Goal: Task Accomplishment & Management: Manage account settings

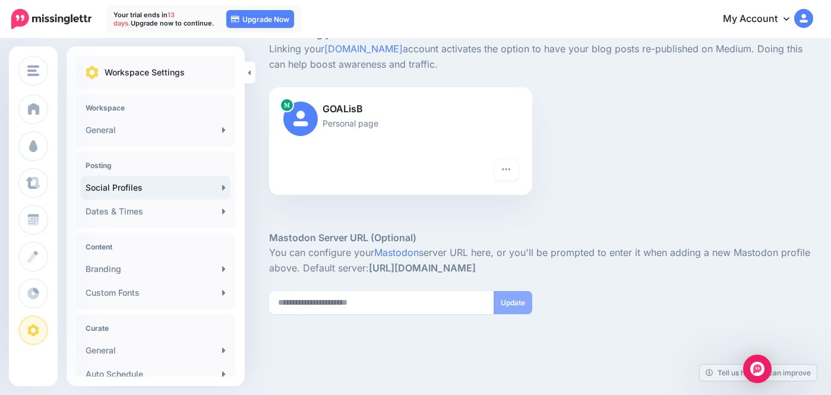
scroll to position [302, 0]
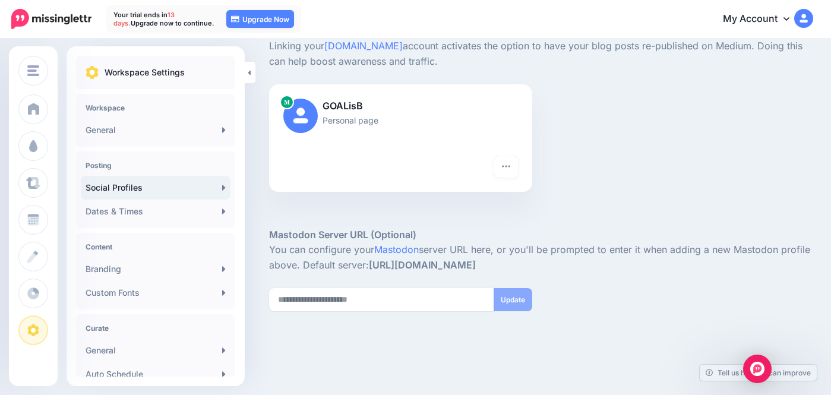
click at [335, 115] on p "Personal page" at bounding box center [400, 121] width 235 height 14
click at [306, 114] on img at bounding box center [300, 116] width 34 height 34
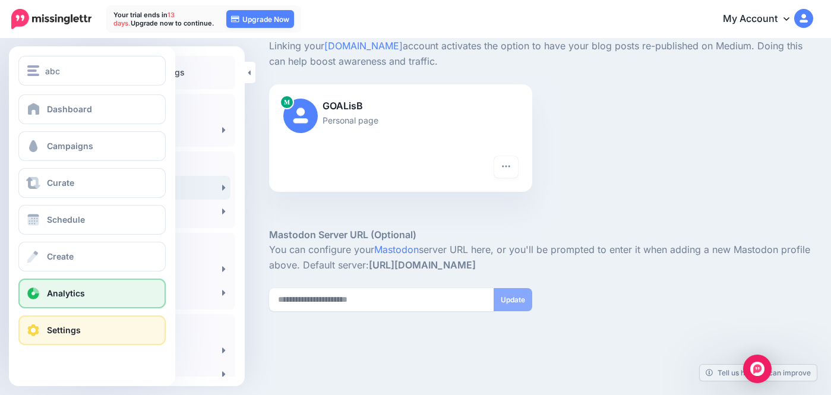
click at [37, 295] on span at bounding box center [33, 294] width 15 height 12
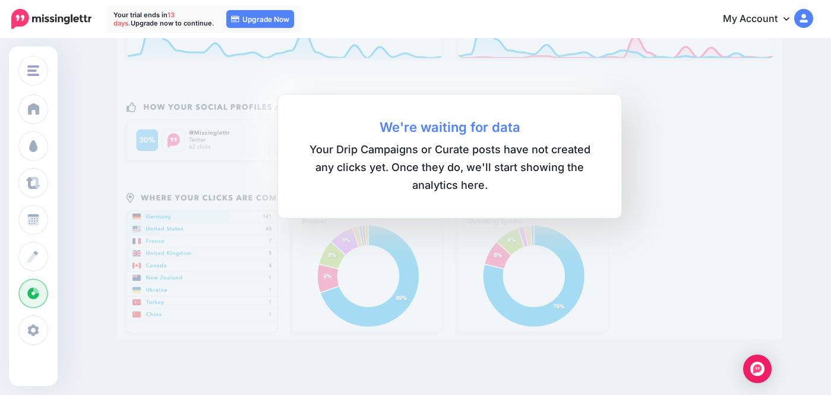
scroll to position [149, 0]
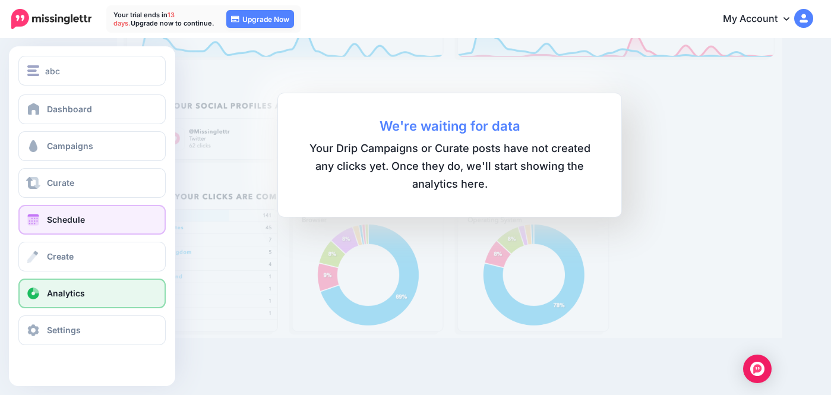
click at [40, 225] on span at bounding box center [33, 220] width 15 height 12
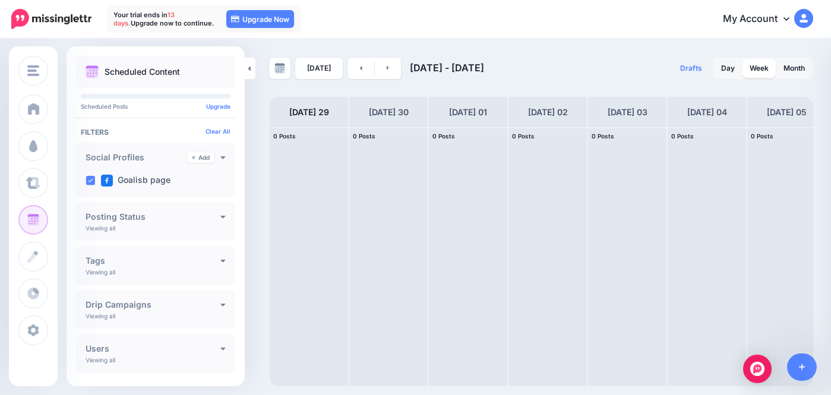
scroll to position [26, 0]
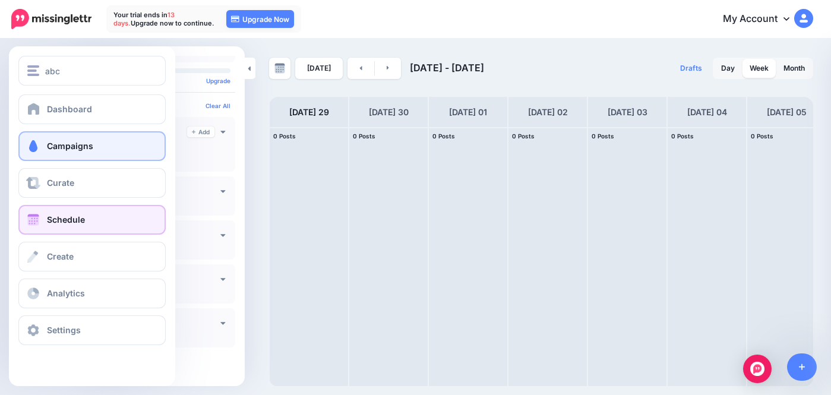
click at [42, 153] on link "Campaigns" at bounding box center [91, 146] width 147 height 30
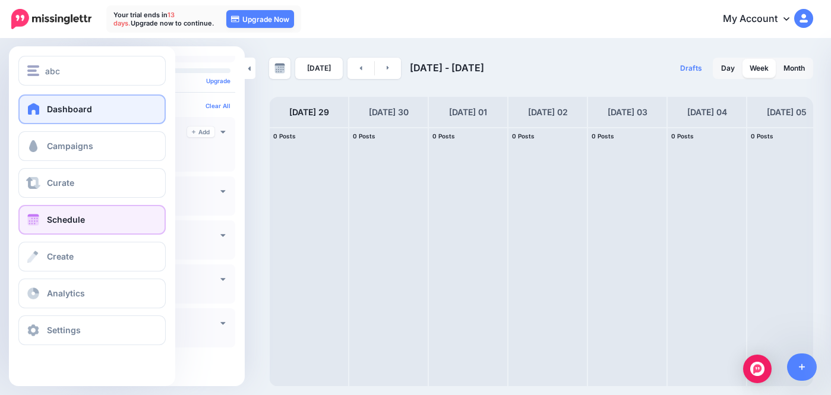
click at [61, 105] on span "Dashboard" at bounding box center [69, 109] width 45 height 10
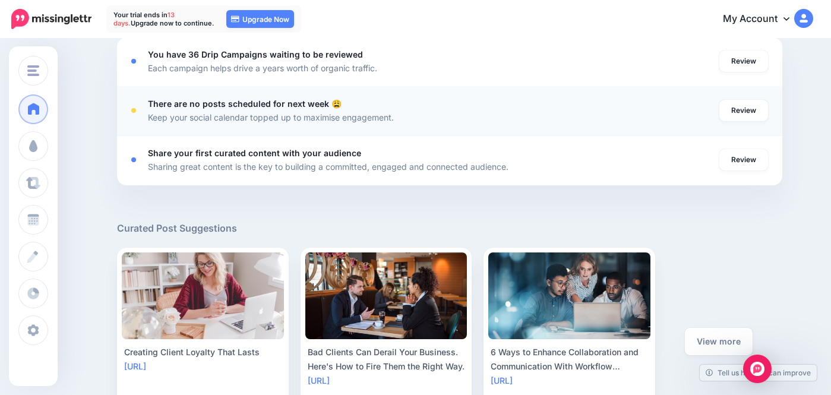
scroll to position [531, 0]
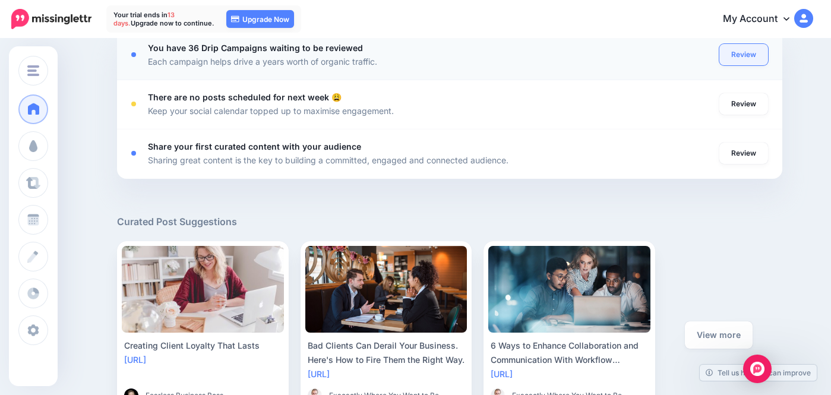
click at [737, 58] on link "Review" at bounding box center [744, 54] width 49 height 21
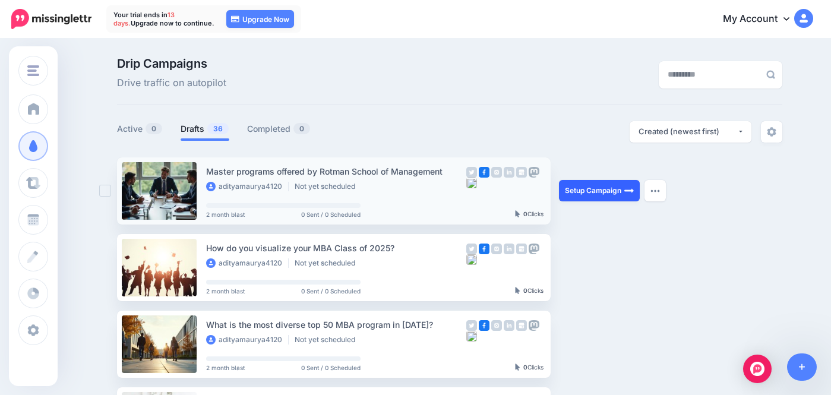
click at [587, 193] on link "Setup Campaign" at bounding box center [599, 190] width 81 height 21
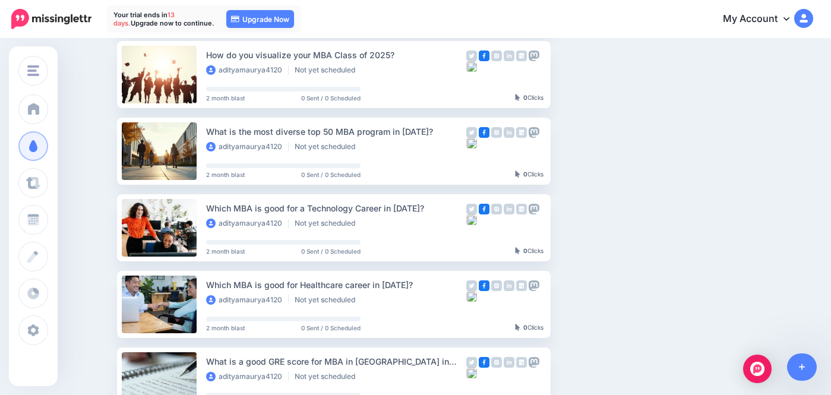
scroll to position [213, 0]
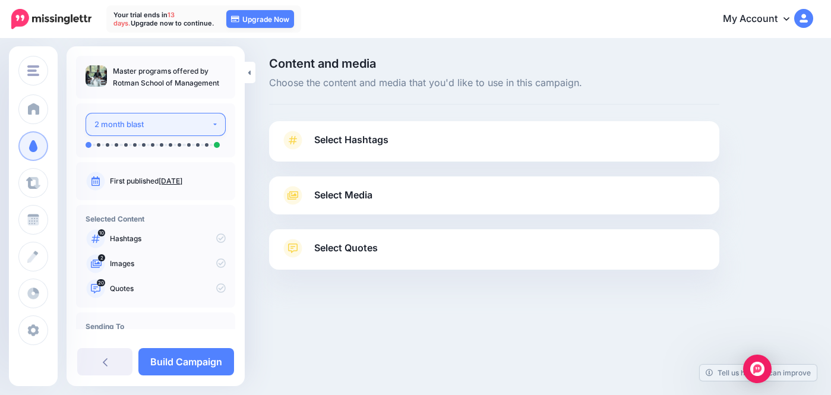
click at [198, 126] on div "2 month blast" at bounding box center [152, 125] width 117 height 14
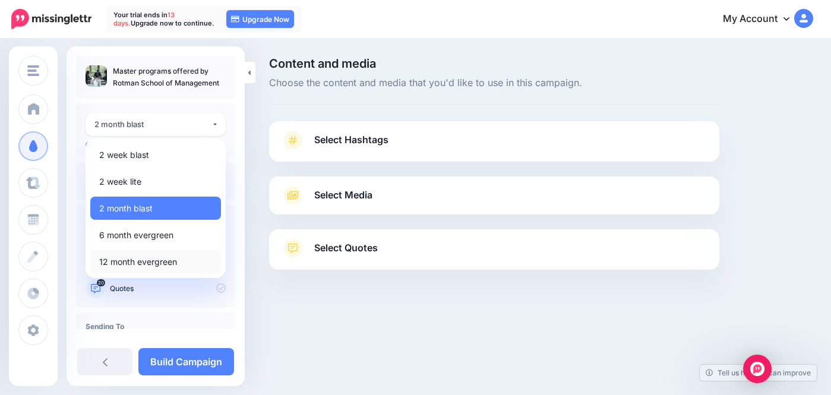
click at [160, 254] on link "12 month evergreen" at bounding box center [155, 261] width 131 height 23
select select "******"
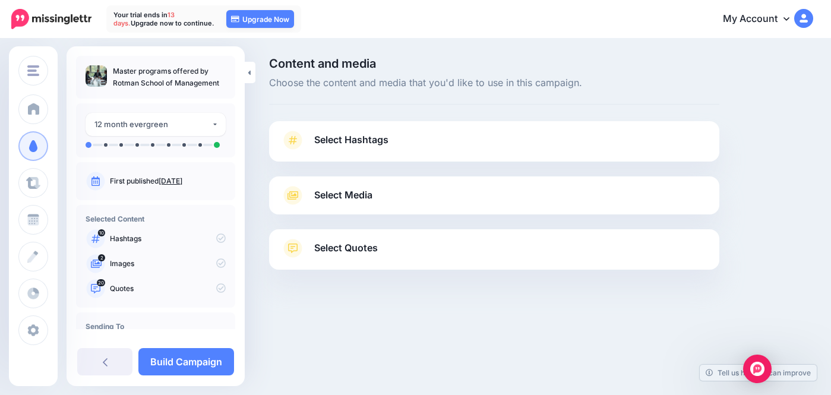
scroll to position [47, 0]
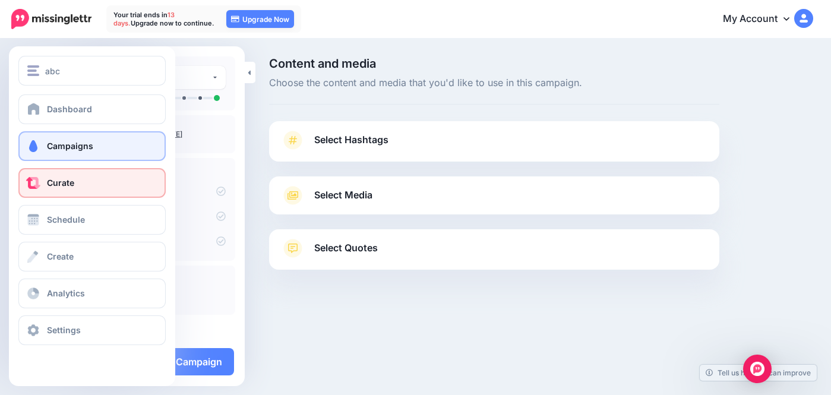
click at [40, 183] on span at bounding box center [33, 183] width 15 height 12
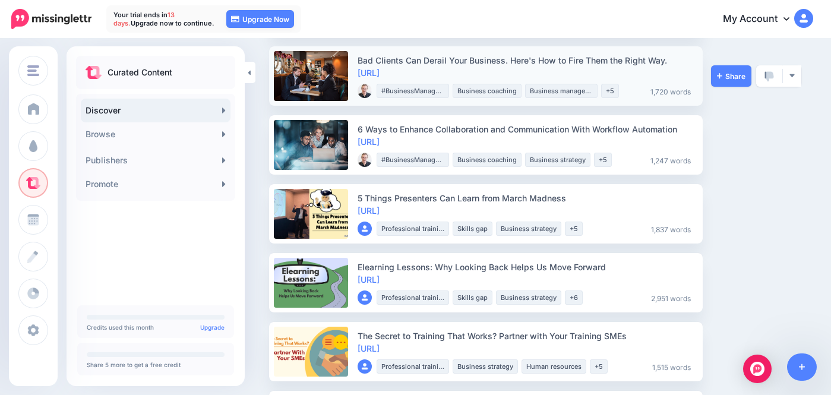
scroll to position [181, 0]
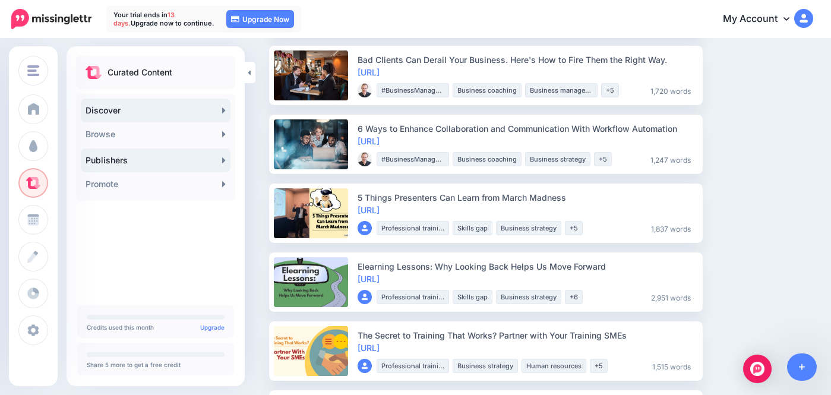
click at [118, 160] on link "Publishers" at bounding box center [156, 161] width 150 height 24
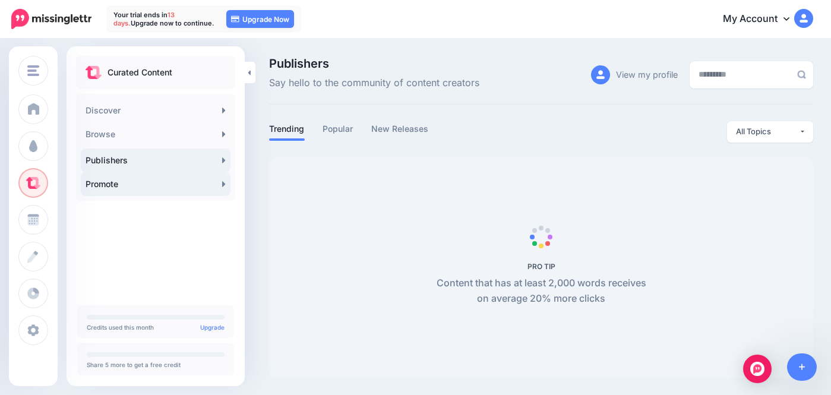
click at [223, 184] on icon at bounding box center [223, 183] width 3 height 5
click at [195, 184] on link "Promote" at bounding box center [156, 184] width 150 height 24
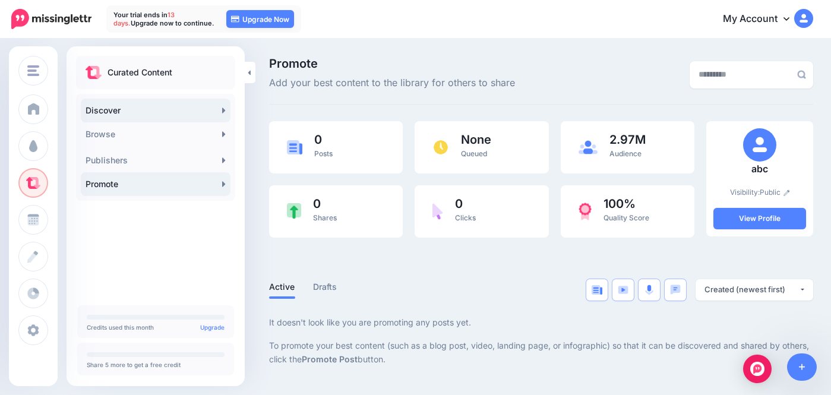
click at [124, 105] on link "Discover" at bounding box center [156, 111] width 150 height 24
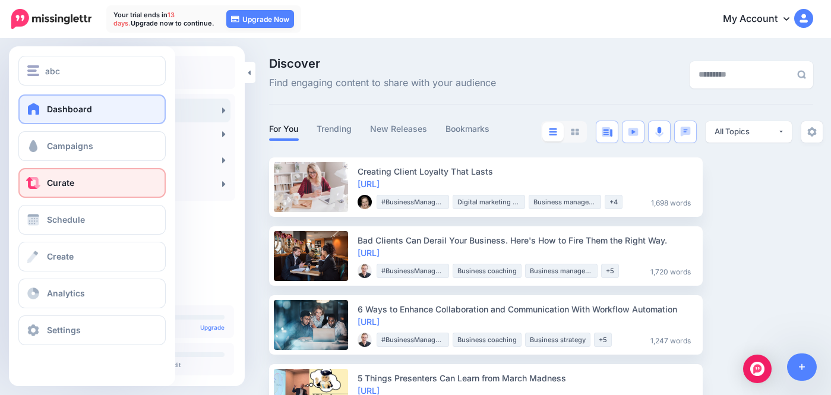
click at [103, 111] on link "Dashboard" at bounding box center [91, 109] width 147 height 30
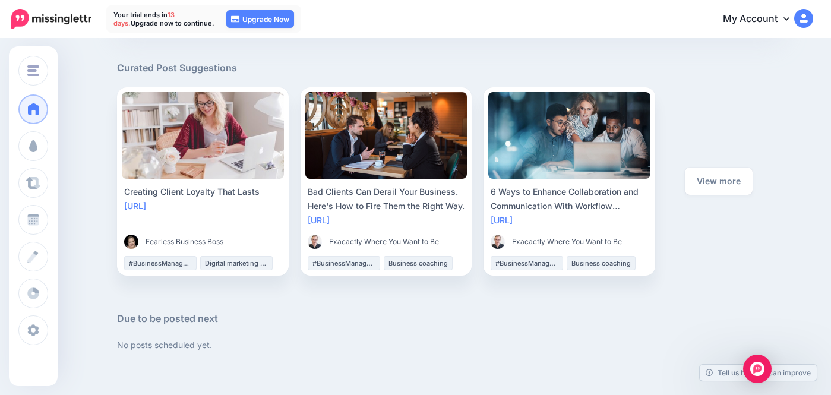
scroll to position [761, 0]
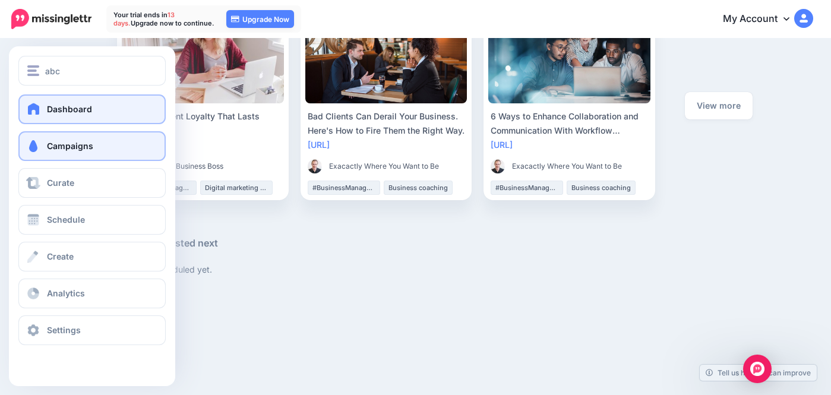
click at [52, 160] on link "Campaigns" at bounding box center [91, 146] width 147 height 30
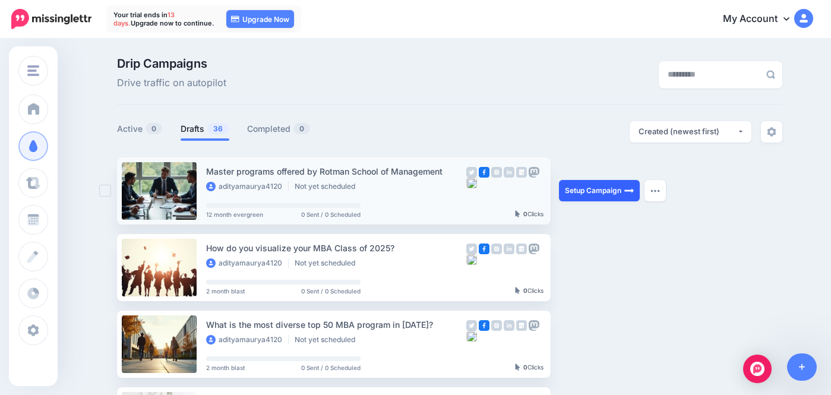
click at [628, 193] on img at bounding box center [630, 191] width 10 height 10
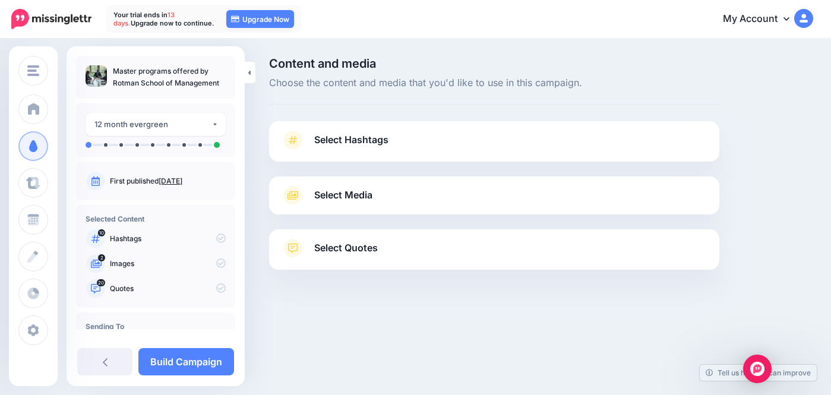
click at [345, 147] on span "Select Hashtags" at bounding box center [351, 140] width 74 height 16
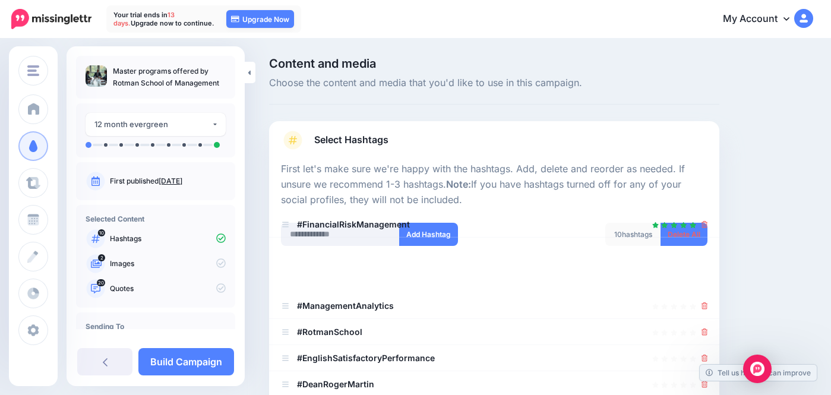
drag, startPoint x: 287, startPoint y: 281, endPoint x: 287, endPoint y: 226, distance: 54.7
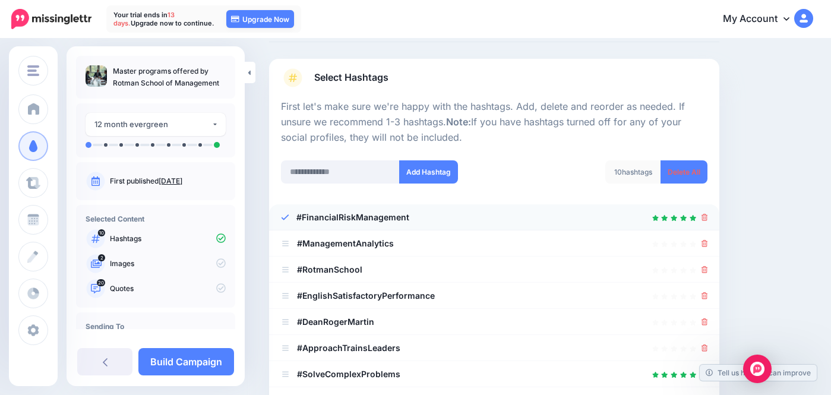
scroll to position [76, 0]
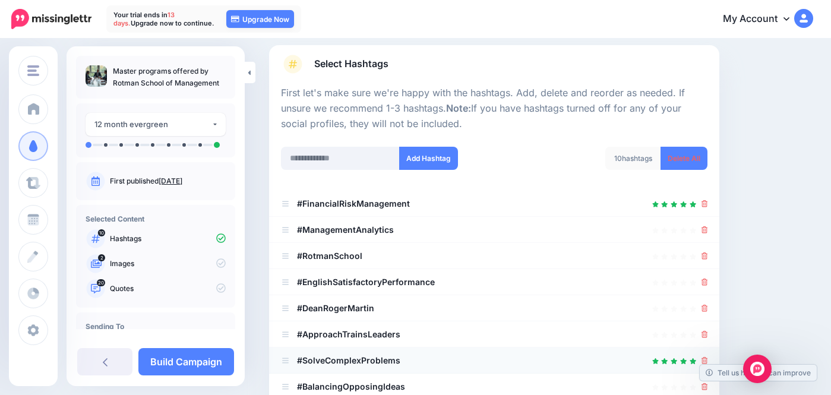
click at [308, 361] on b "#SolveComplexProblems" at bounding box center [348, 360] width 103 height 10
click at [289, 231] on icon at bounding box center [285, 229] width 9 height 7
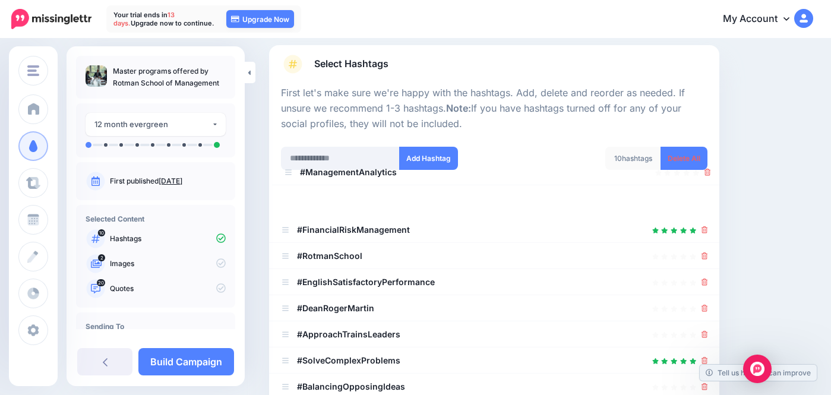
drag, startPoint x: 289, startPoint y: 231, endPoint x: 291, endPoint y: 161, distance: 69.6
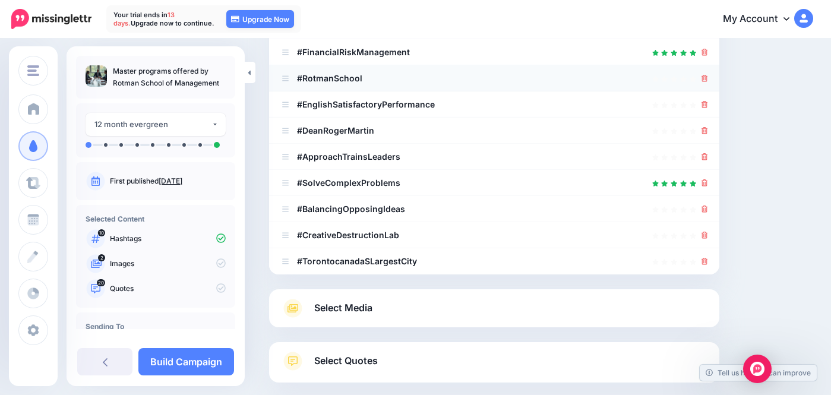
scroll to position [318, 0]
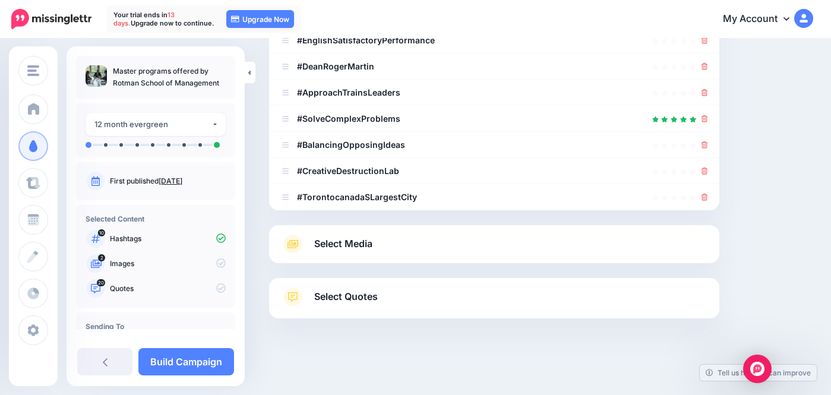
click at [351, 247] on span "Select Media" at bounding box center [343, 244] width 58 height 16
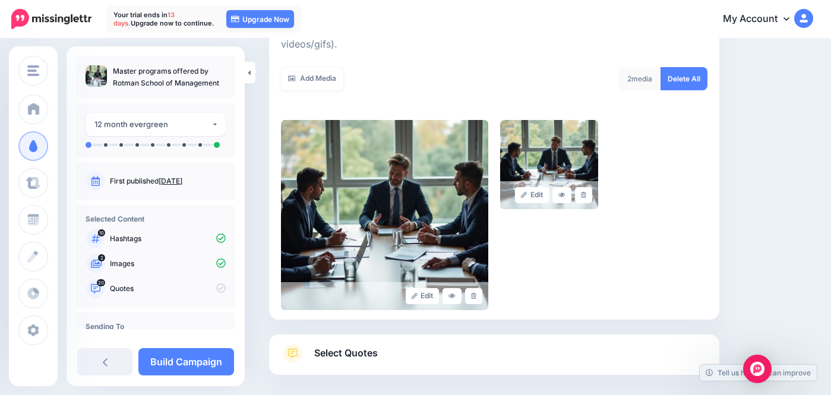
scroll to position [261, 0]
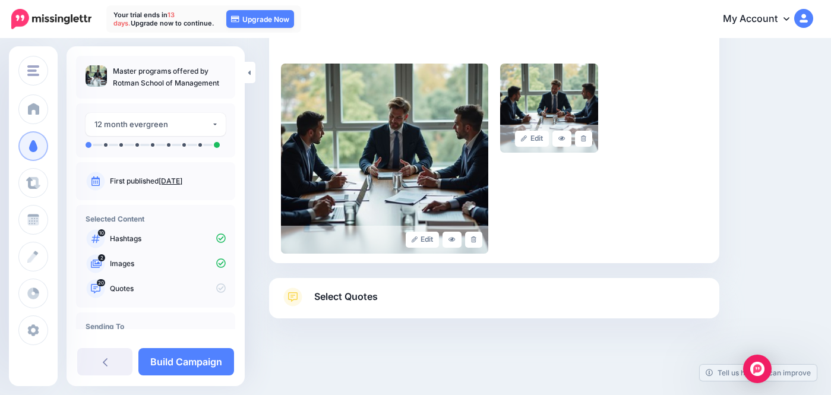
click at [354, 294] on span "Select Quotes" at bounding box center [346, 297] width 64 height 16
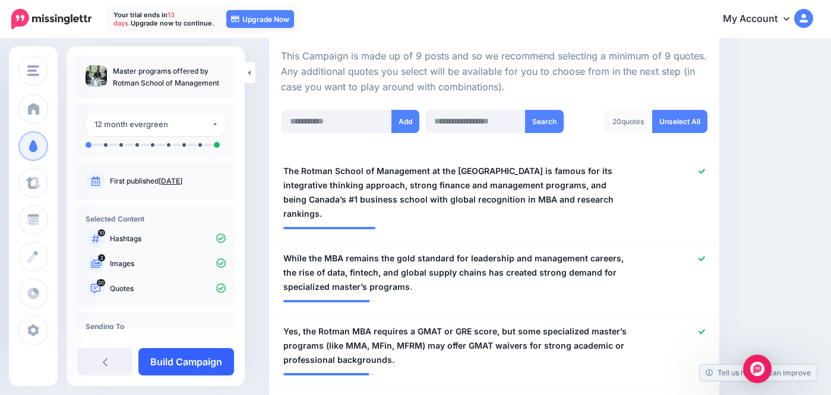
click at [222, 360] on link "Build Campaign" at bounding box center [186, 361] width 96 height 27
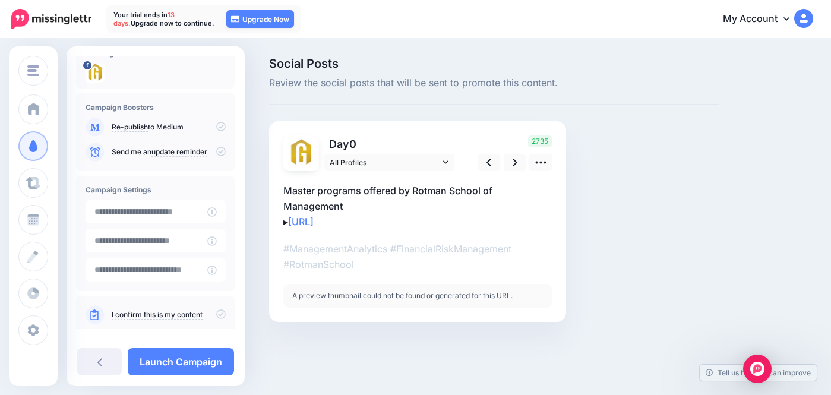
scroll to position [113, 0]
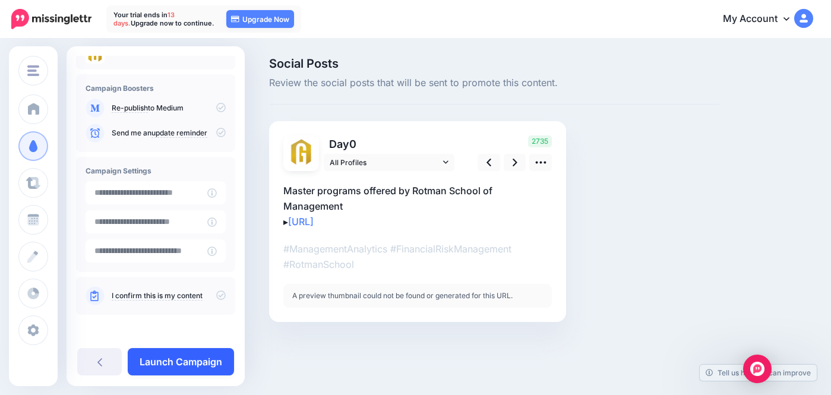
click at [195, 361] on link "Launch Campaign" at bounding box center [181, 361] width 106 height 27
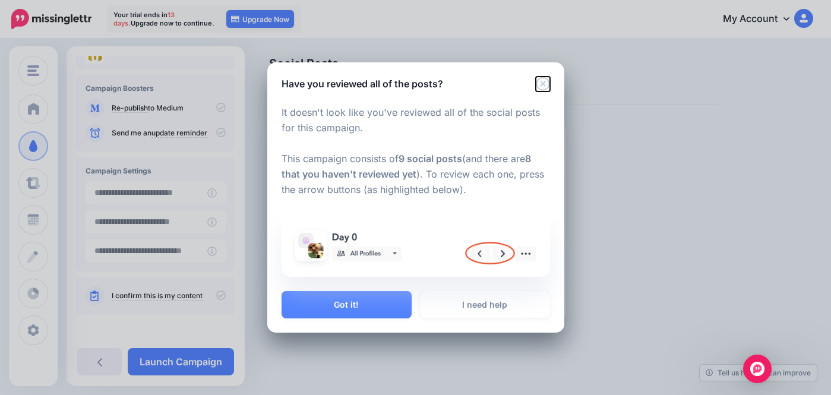
click at [544, 83] on icon "Close" at bounding box center [543, 84] width 14 height 14
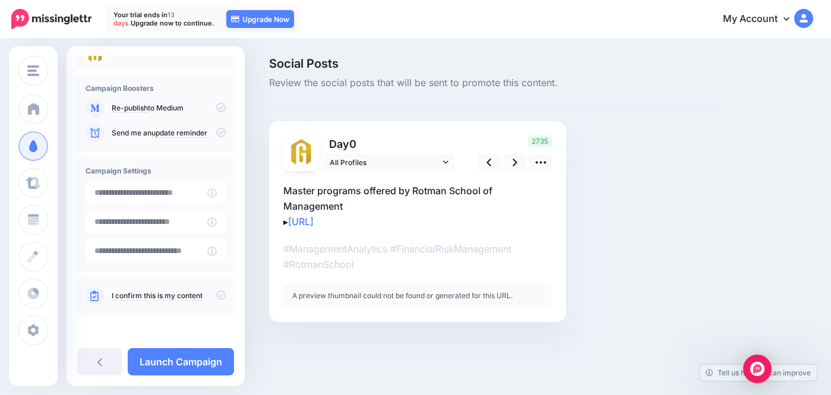
click at [216, 106] on icon at bounding box center [221, 108] width 10 height 10
click at [163, 108] on p "Re-publish to Medium" at bounding box center [169, 108] width 114 height 11
click at [98, 108] on icon at bounding box center [94, 108] width 9 height 7
click at [181, 113] on p "Re-publish to Medium" at bounding box center [169, 108] width 114 height 11
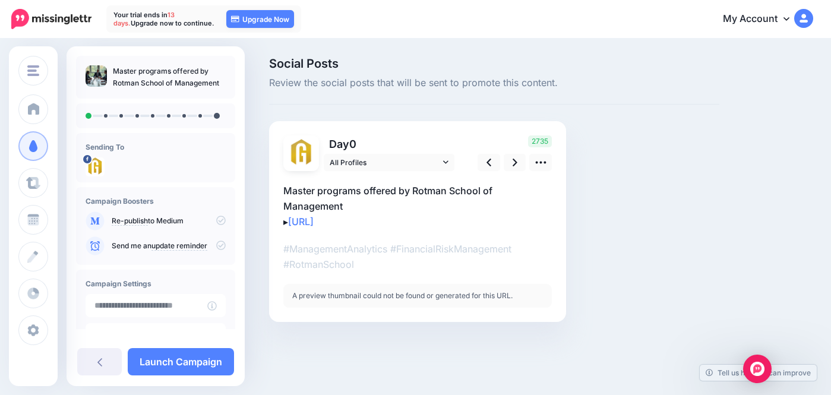
click at [216, 221] on icon at bounding box center [221, 221] width 10 height 10
click at [217, 247] on icon at bounding box center [221, 246] width 10 height 10
click at [216, 220] on icon at bounding box center [221, 221] width 10 height 10
click at [172, 221] on p "Re-publish to Medium" at bounding box center [169, 221] width 114 height 11
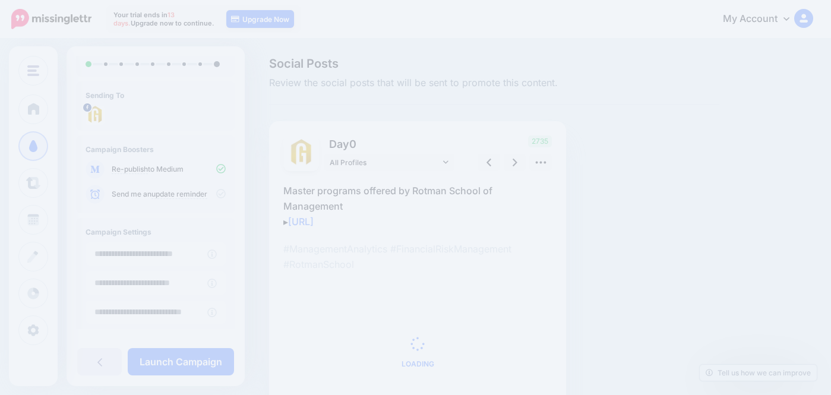
scroll to position [54, 0]
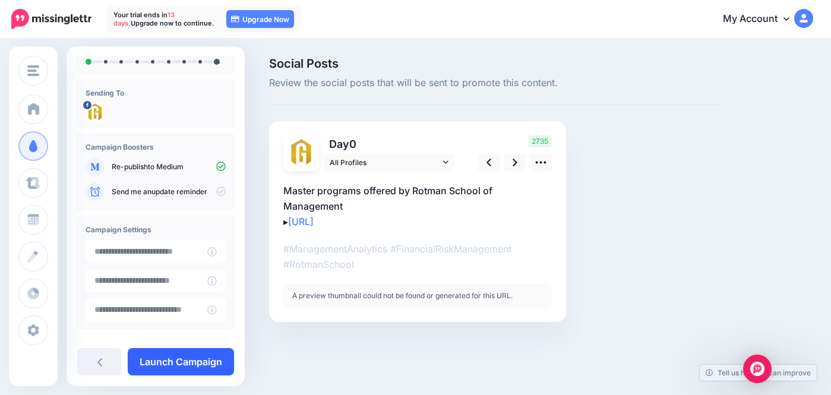
click at [157, 360] on link "Launch Campaign" at bounding box center [181, 361] width 106 height 27
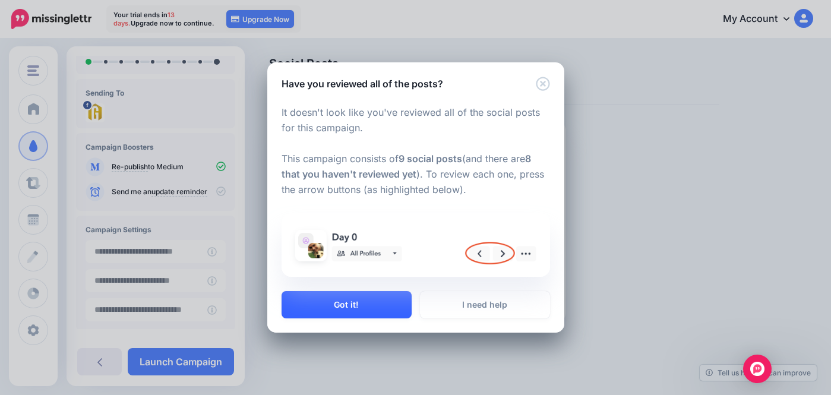
click at [361, 313] on button "Got it!" at bounding box center [347, 304] width 130 height 27
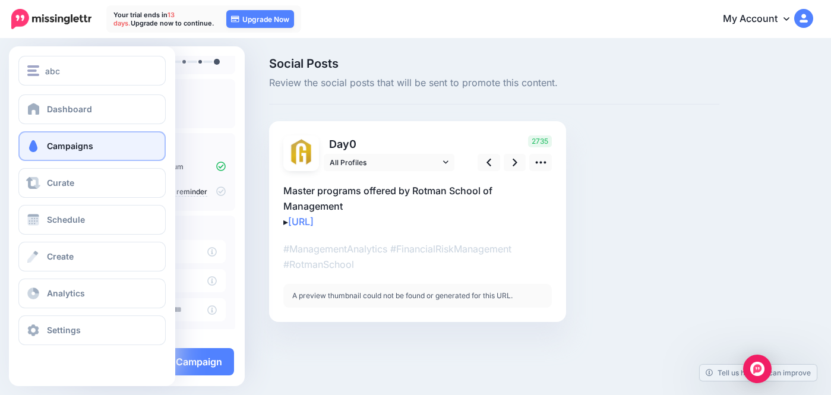
click at [121, 141] on link "Campaigns" at bounding box center [91, 146] width 147 height 30
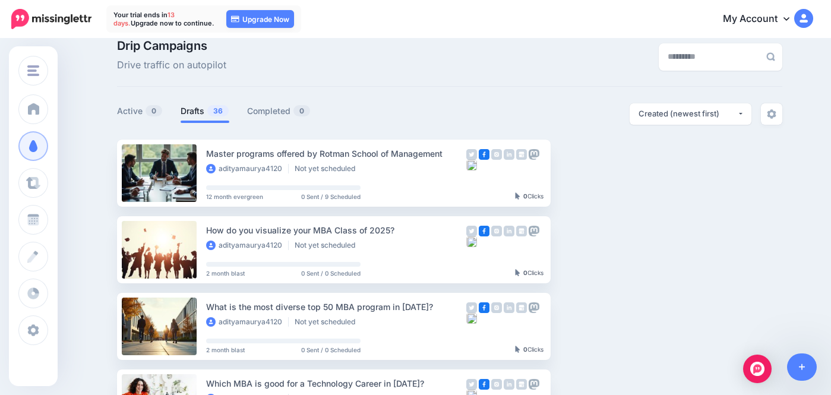
scroll to position [21, 0]
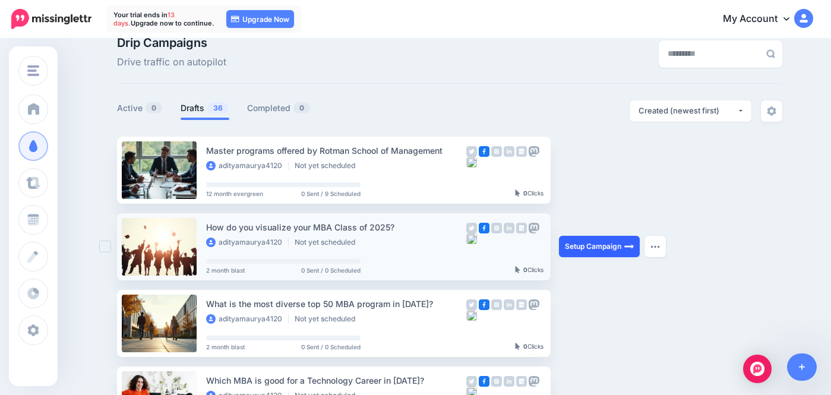
click at [613, 246] on link "Setup Campaign" at bounding box center [599, 246] width 81 height 21
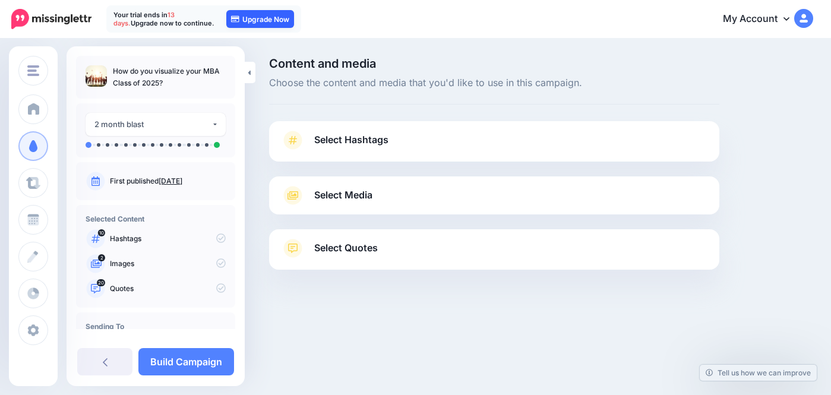
click at [263, 26] on link "Upgrade Now" at bounding box center [260, 19] width 68 height 18
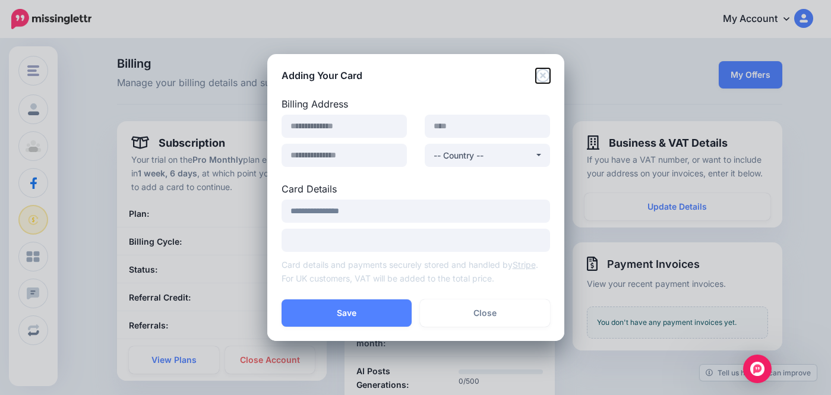
click at [542, 75] on icon "Close" at bounding box center [543, 75] width 14 height 14
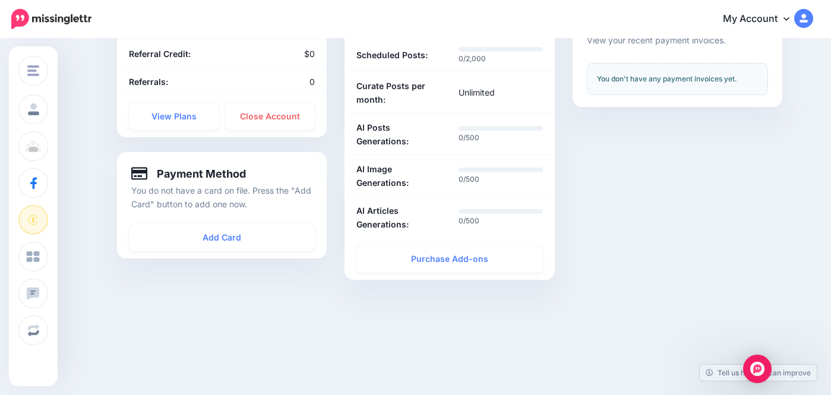
scroll to position [247, 0]
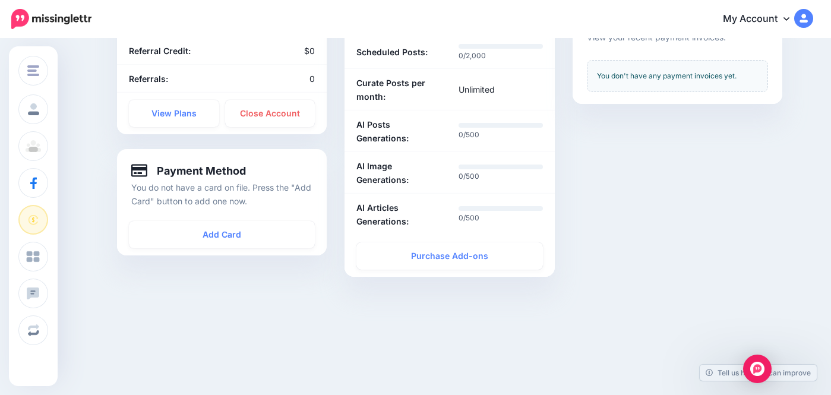
click at [330, 144] on div "Subscription Your trial on the Pro Monthly plan ends in 1 week, 6 days , at whi…" at bounding box center [222, 83] width 228 height 417
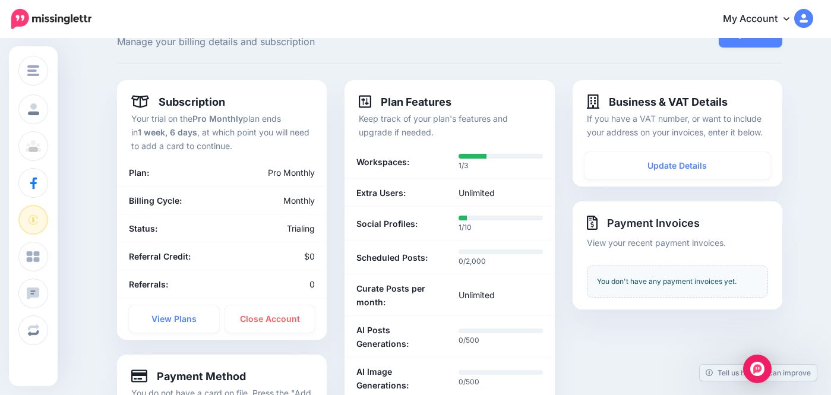
scroll to position [42, 0]
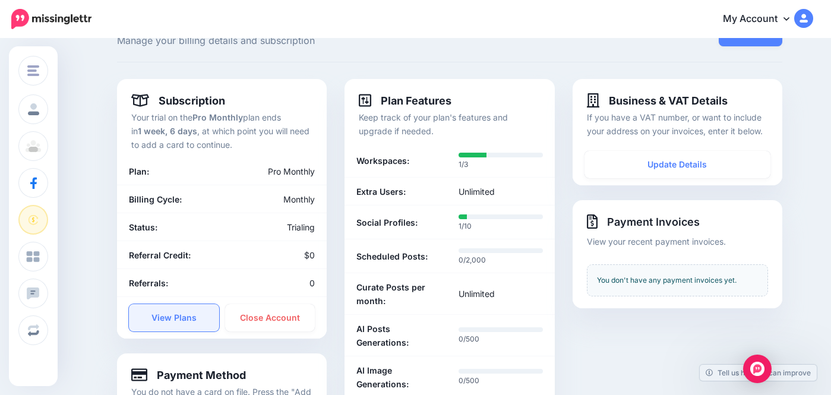
click at [187, 322] on link "View Plans" at bounding box center [174, 317] width 90 height 27
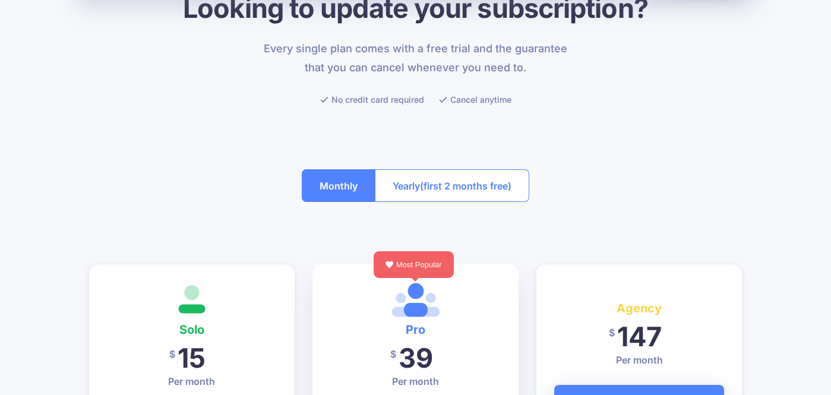
scroll to position [101, 0]
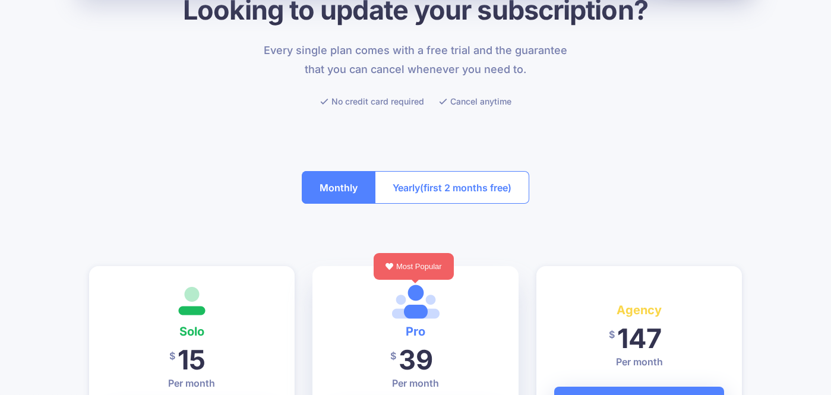
click at [415, 180] on button "Yearly (first 2 months free)" at bounding box center [452, 187] width 155 height 33
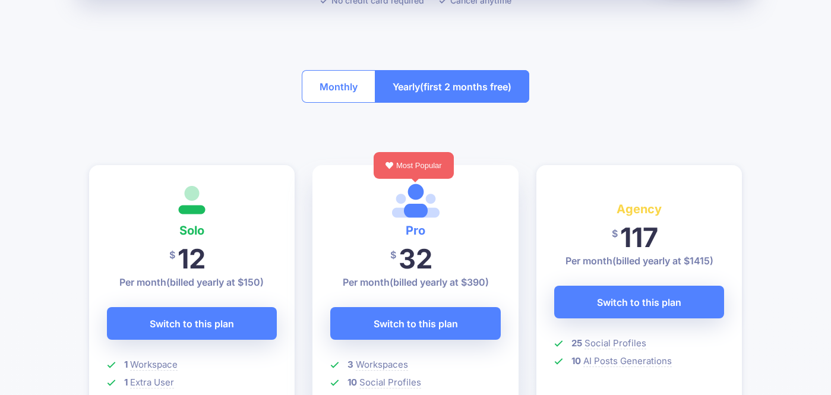
scroll to position [198, 0]
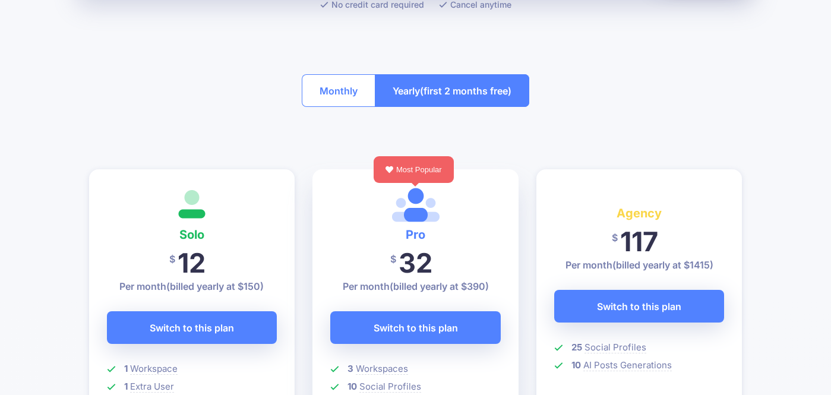
click at [336, 87] on button "Monthly" at bounding box center [339, 90] width 74 height 33
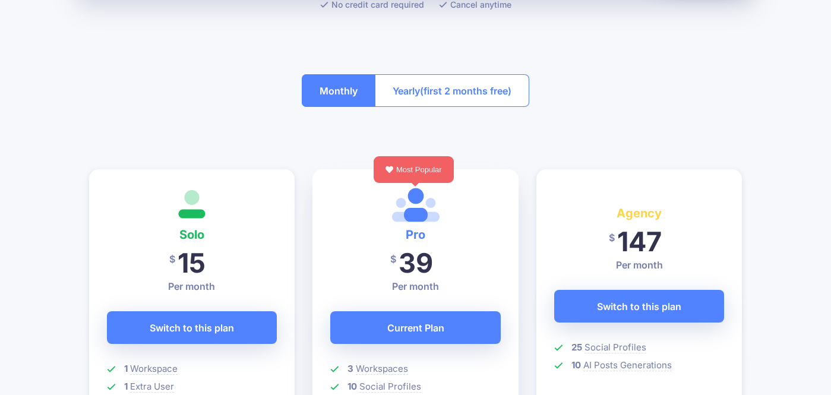
click at [417, 87] on button "Yearly (first 2 months free)" at bounding box center [452, 90] width 155 height 33
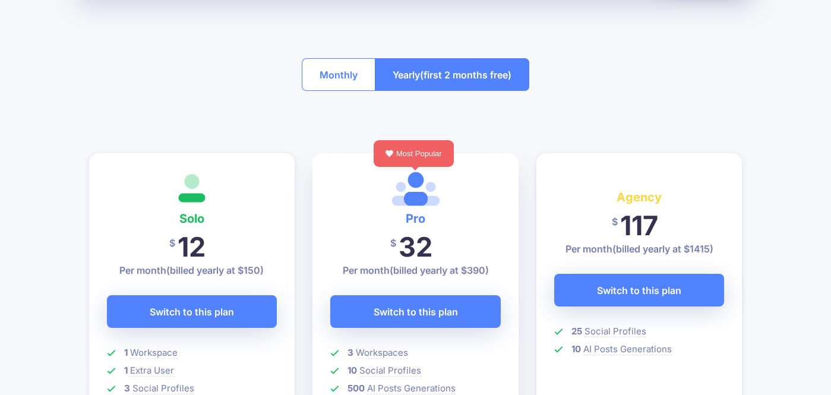
scroll to position [212, 0]
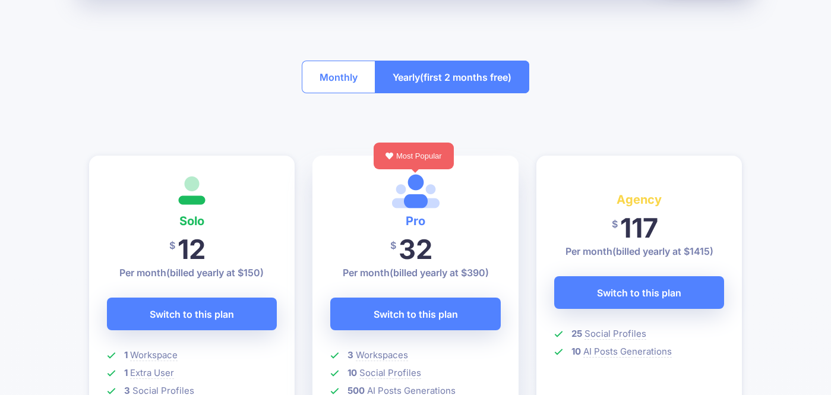
click at [318, 76] on button "Monthly" at bounding box center [339, 77] width 74 height 33
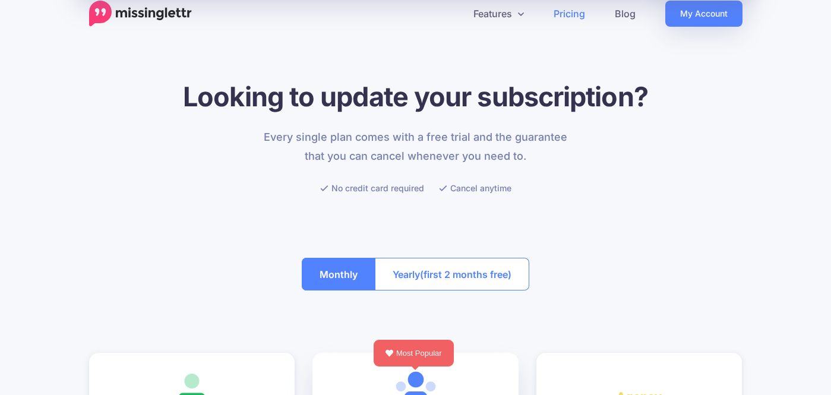
scroll to position [0, 0]
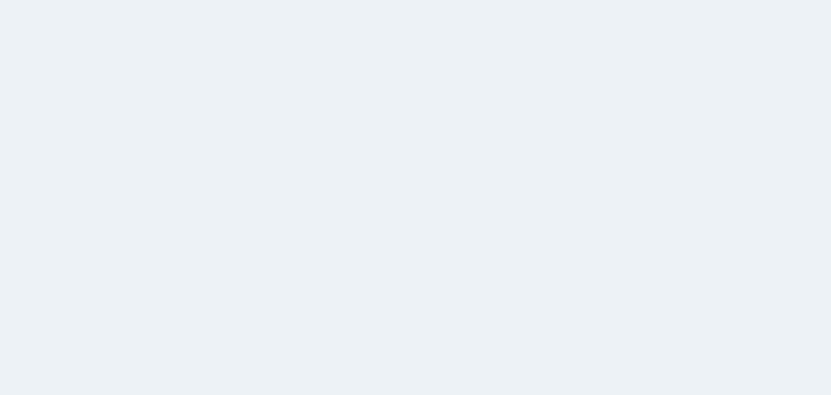
scroll to position [42, 0]
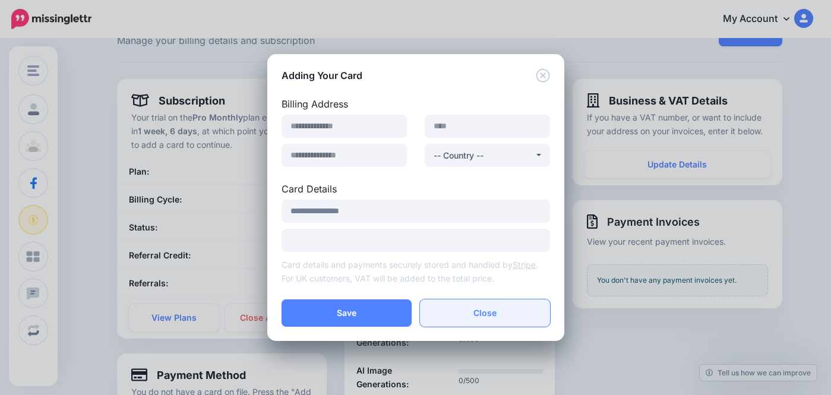
click at [475, 320] on button "Close" at bounding box center [485, 312] width 130 height 27
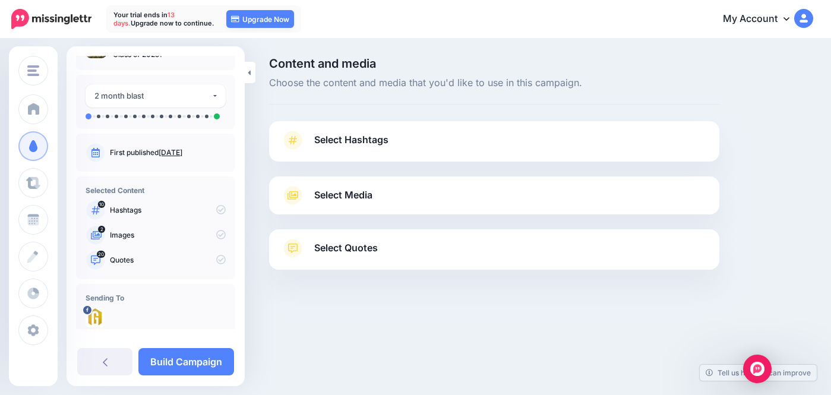
scroll to position [47, 0]
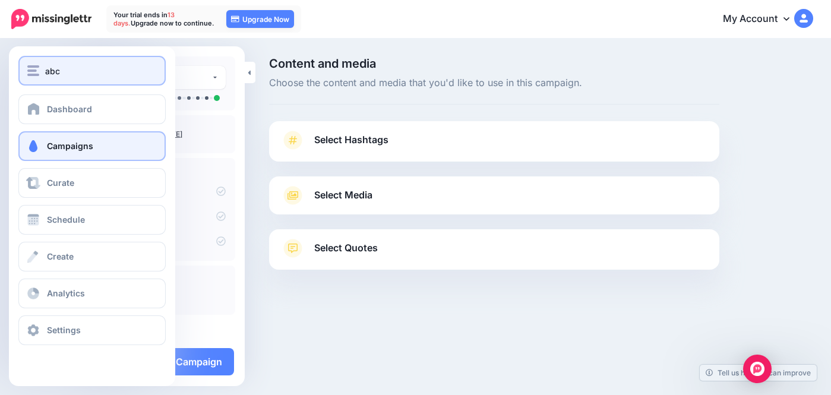
click at [36, 75] on img "button" at bounding box center [33, 70] width 12 height 11
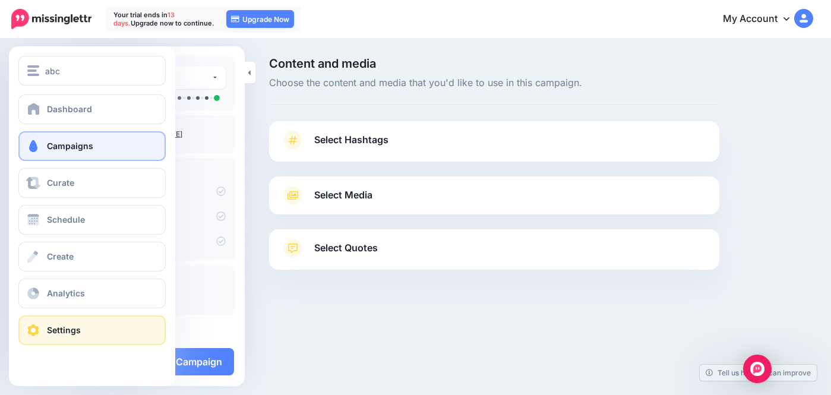
click at [56, 330] on span "Settings" at bounding box center [64, 330] width 34 height 10
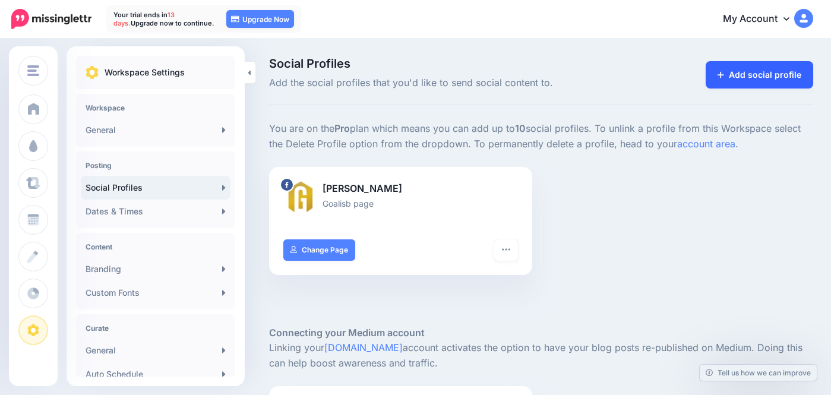
click at [729, 75] on link "Add social profile" at bounding box center [760, 74] width 108 height 27
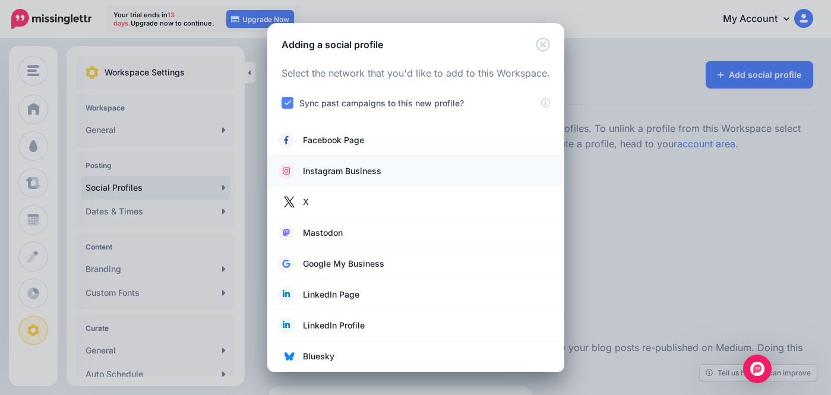
click at [331, 169] on span "Instagram Business" at bounding box center [342, 171] width 78 height 14
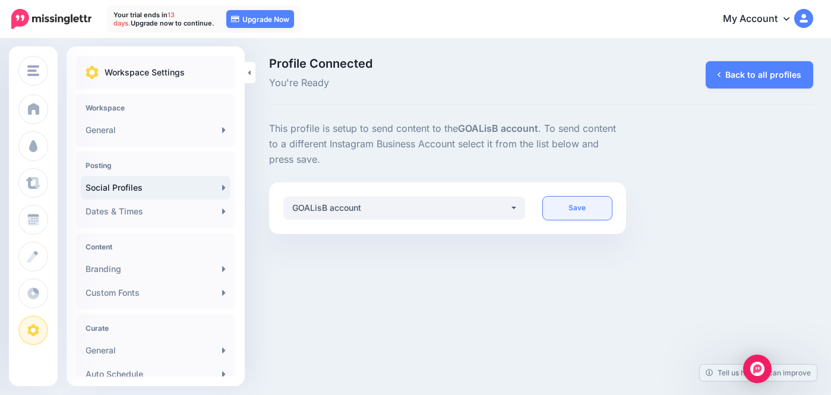
click at [570, 203] on link "Save" at bounding box center [577, 208] width 69 height 23
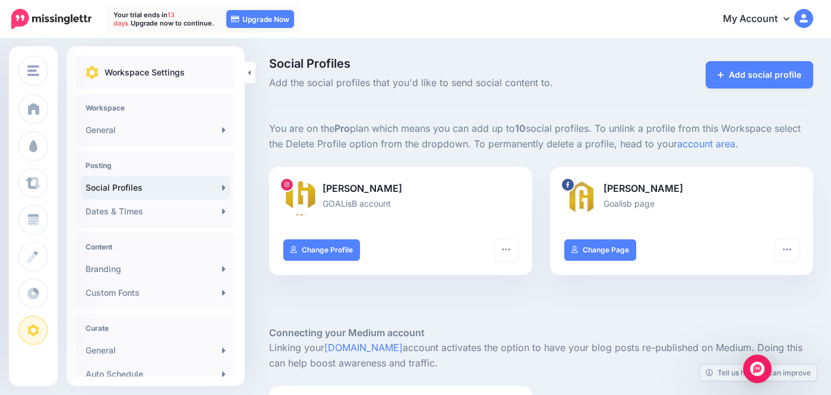
click at [210, 185] on link "Social Profiles" at bounding box center [156, 188] width 150 height 24
click at [740, 78] on link "Add social profile" at bounding box center [760, 74] width 108 height 27
click at [724, 75] on icon at bounding box center [721, 75] width 7 height 7
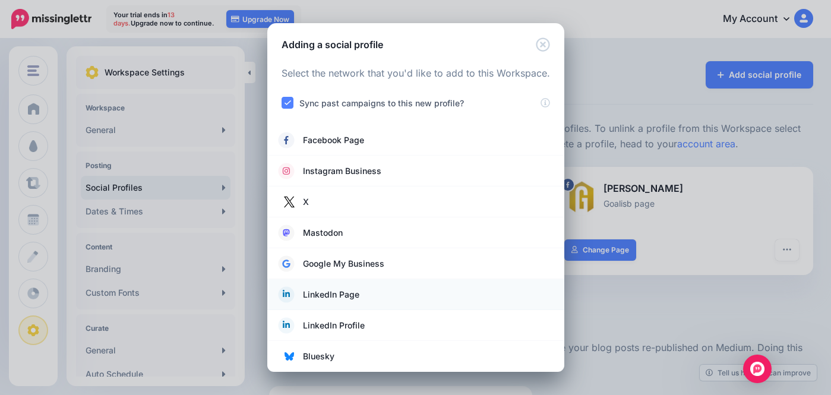
click at [339, 295] on span "LinkedIn Page" at bounding box center [331, 295] width 56 height 14
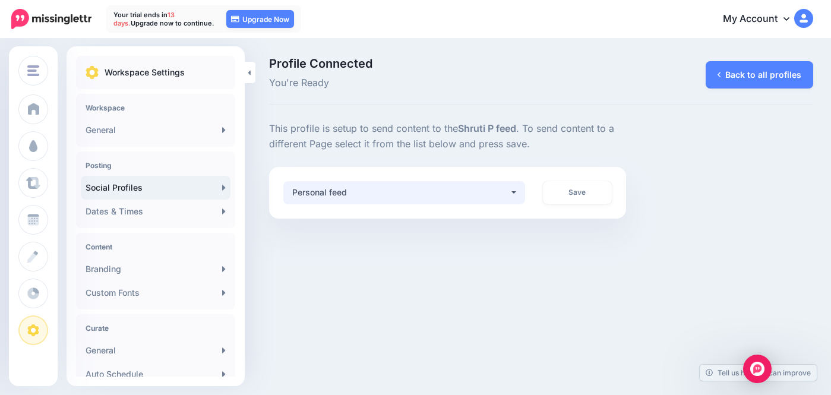
click at [483, 195] on div "Personal feed" at bounding box center [400, 192] width 217 height 14
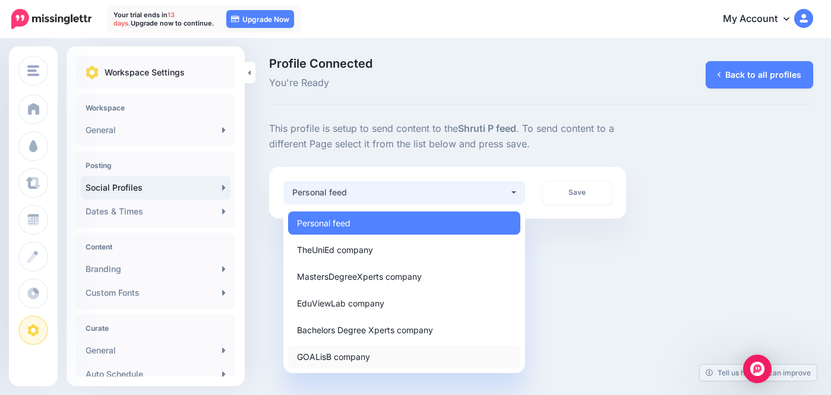
click at [433, 348] on link "GOALisB company" at bounding box center [404, 356] width 232 height 23
select select "**********"
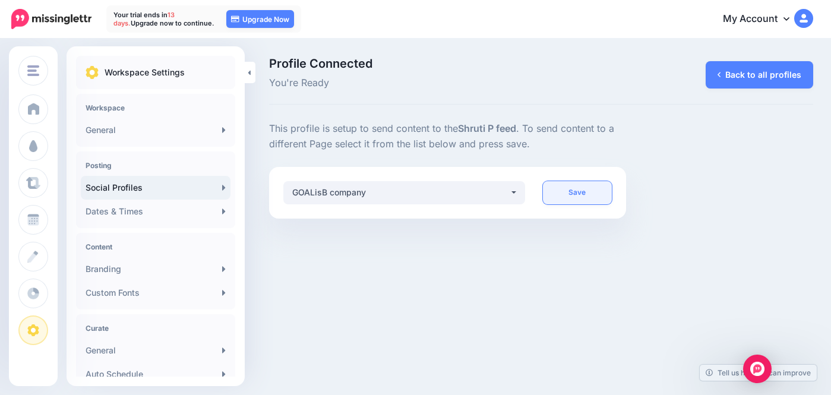
click at [581, 195] on link "Save" at bounding box center [577, 192] width 69 height 23
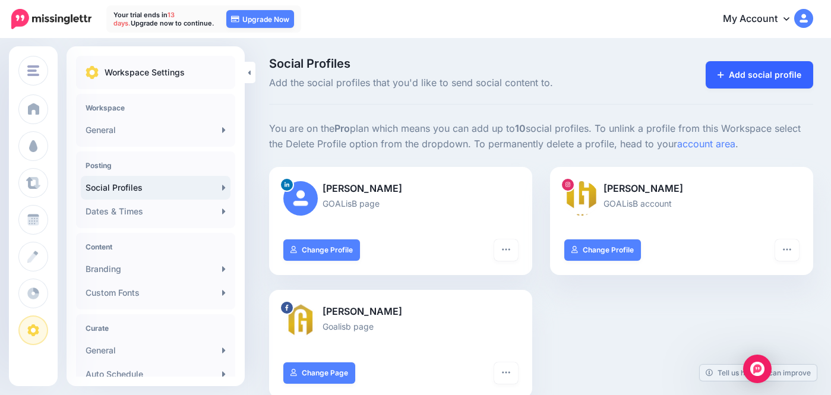
click at [736, 70] on link "Add social profile" at bounding box center [760, 74] width 108 height 27
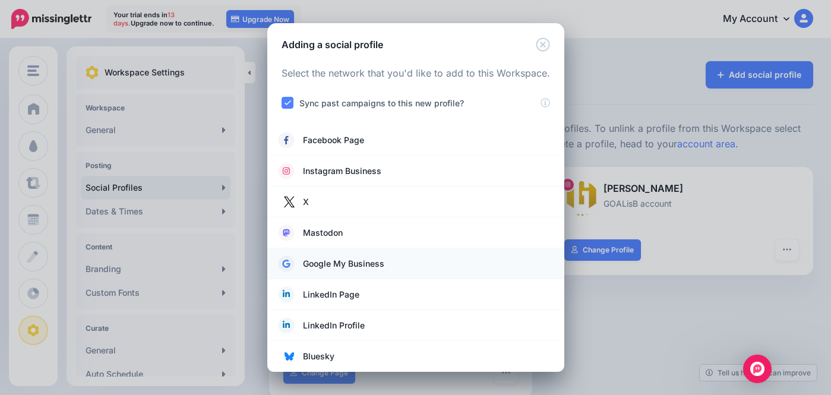
click at [317, 269] on span "Google My Business" at bounding box center [343, 264] width 81 height 14
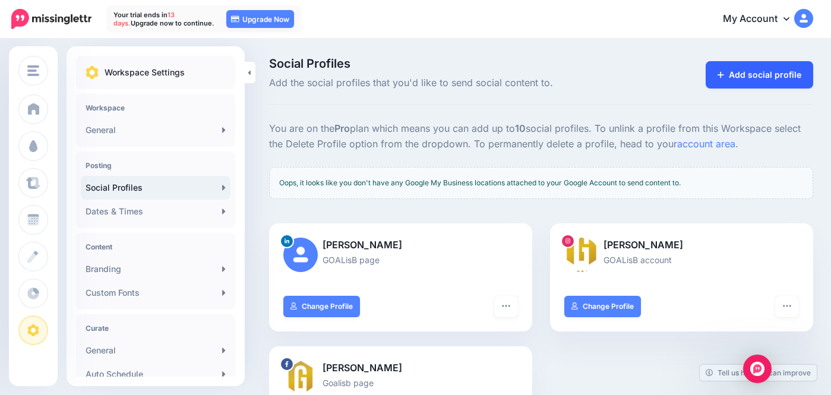
click at [727, 82] on link "Add social profile" at bounding box center [760, 74] width 108 height 27
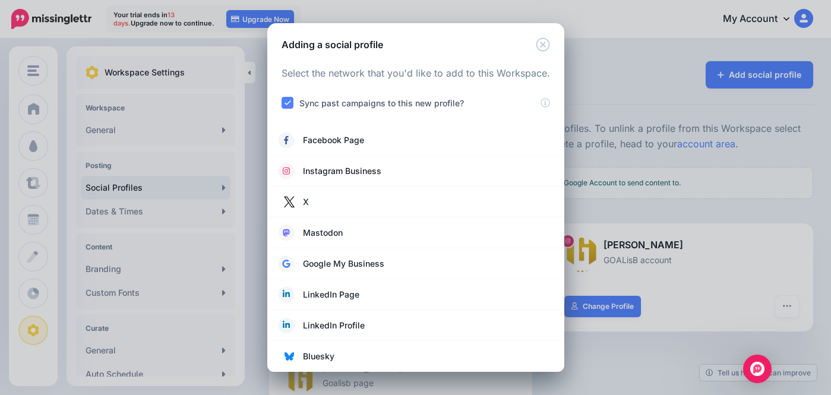
click at [626, 74] on div "Adding a social profile Loading Select the network that you'd like to add to th…" at bounding box center [415, 197] width 831 height 395
click at [547, 44] on icon "Close" at bounding box center [543, 44] width 14 height 14
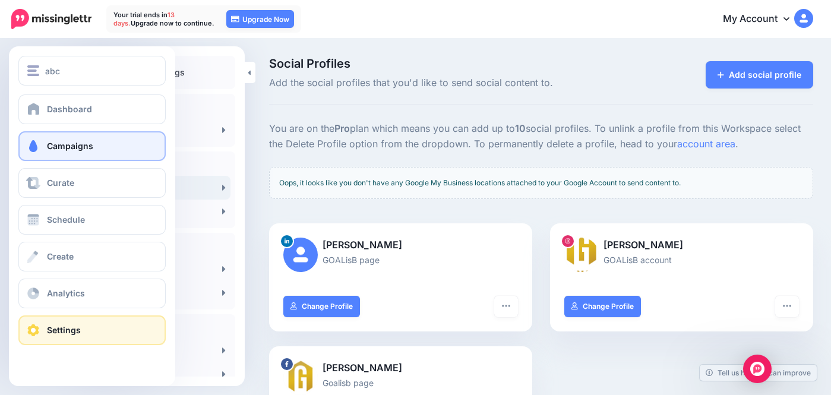
click at [56, 158] on link "Campaigns" at bounding box center [91, 146] width 147 height 30
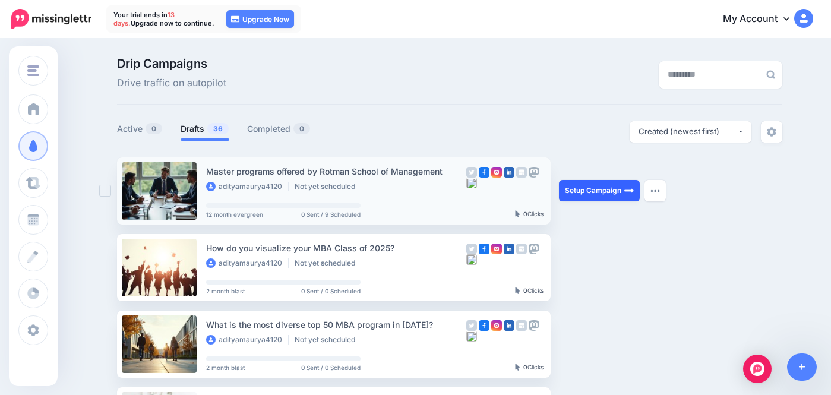
click at [587, 190] on link "Setup Campaign" at bounding box center [599, 190] width 81 height 21
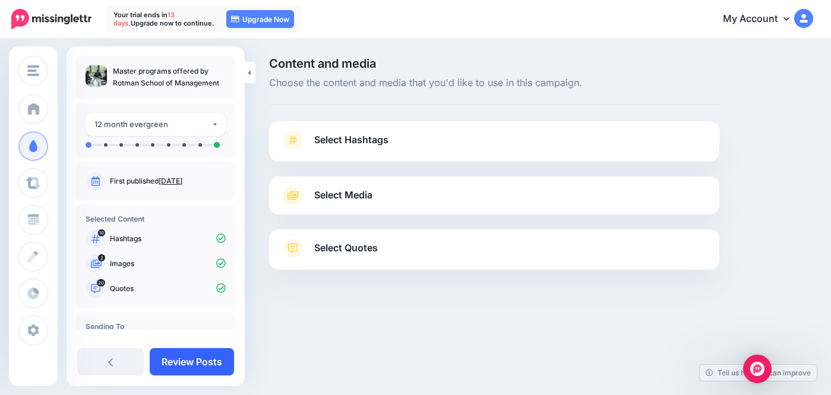
click at [191, 367] on link "Review Posts" at bounding box center [192, 361] width 84 height 27
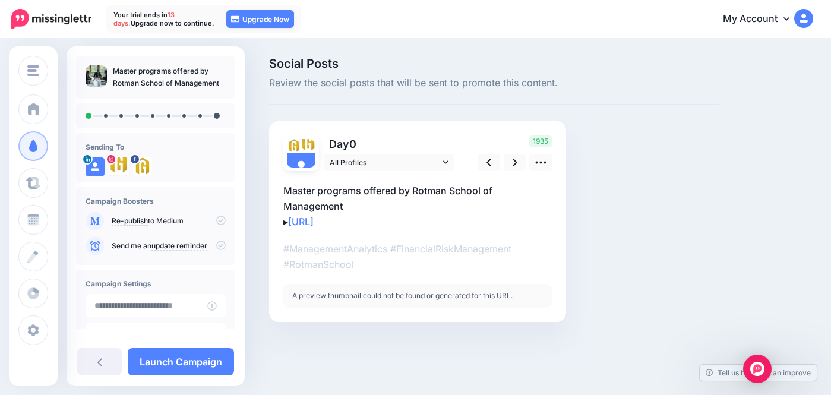
click at [216, 220] on icon at bounding box center [221, 221] width 10 height 10
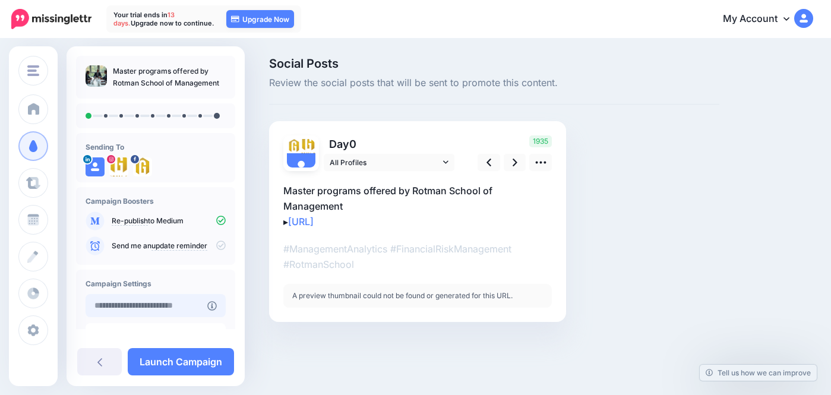
click at [189, 305] on input "text" at bounding box center [147, 305] width 122 height 23
type input "**********"
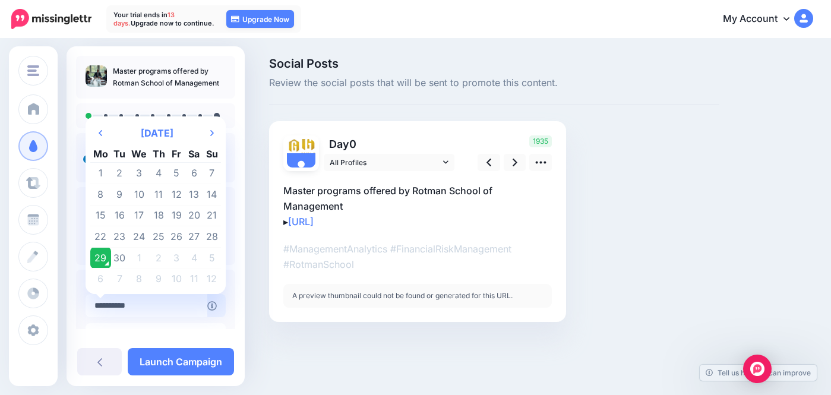
click at [97, 257] on td "29" at bounding box center [100, 257] width 21 height 21
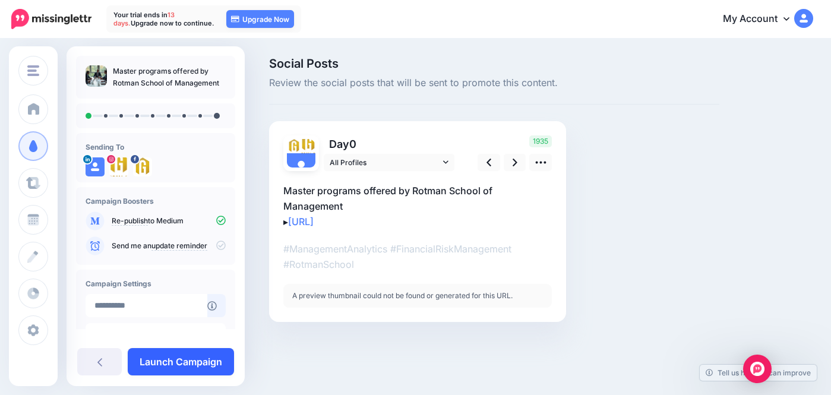
click at [163, 360] on link "Launch Campaign" at bounding box center [181, 361] width 106 height 27
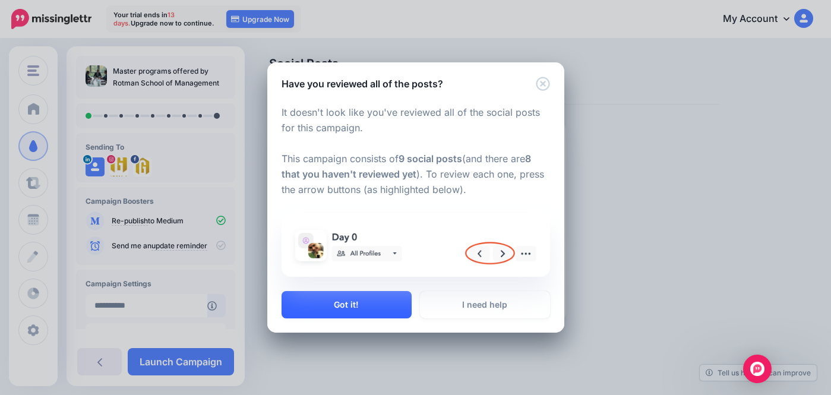
click at [333, 304] on button "Got it!" at bounding box center [347, 304] width 130 height 27
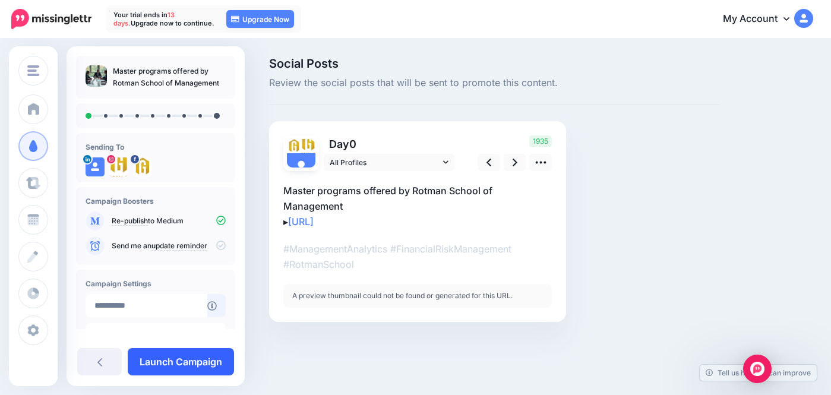
click at [209, 354] on link "Launch Campaign" at bounding box center [181, 361] width 106 height 27
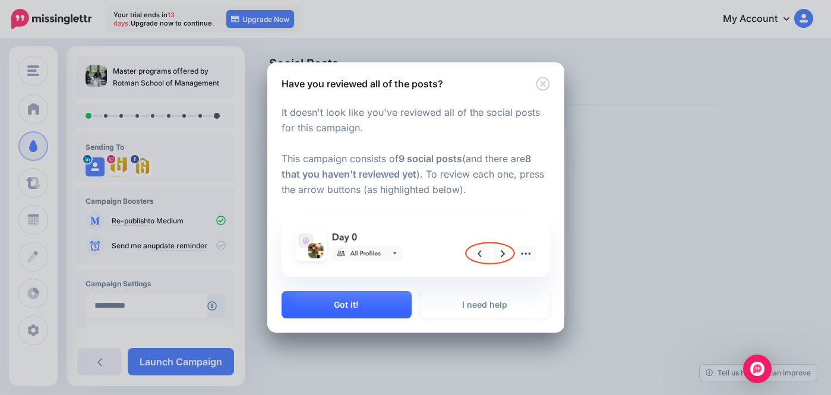
click at [345, 307] on button "Got it!" at bounding box center [347, 304] width 130 height 27
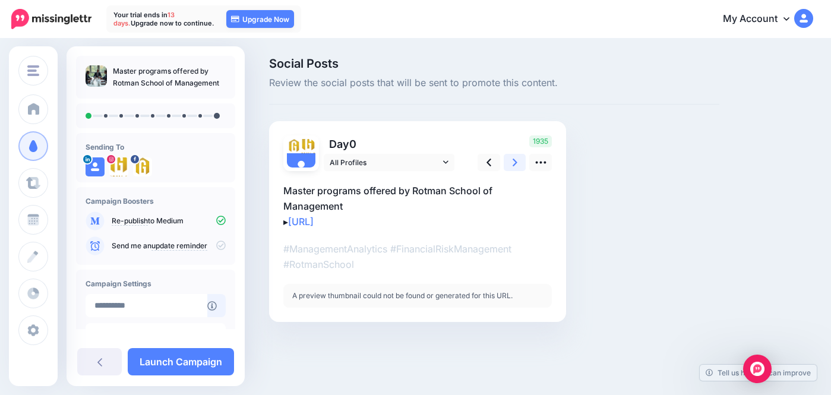
click at [508, 166] on link at bounding box center [515, 162] width 23 height 17
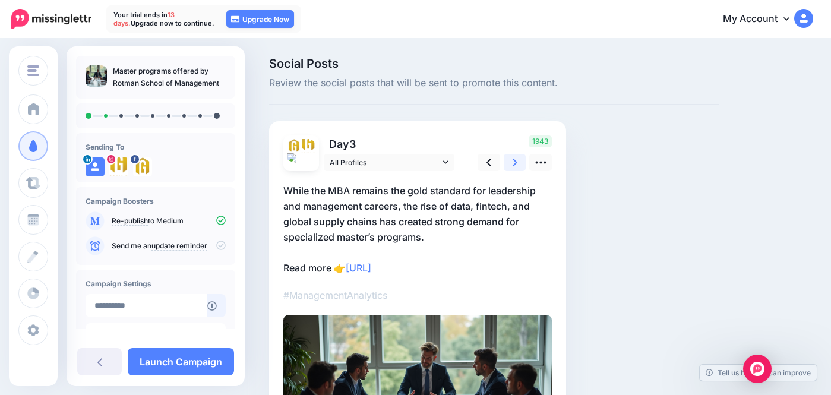
click at [508, 166] on link at bounding box center [515, 162] width 23 height 17
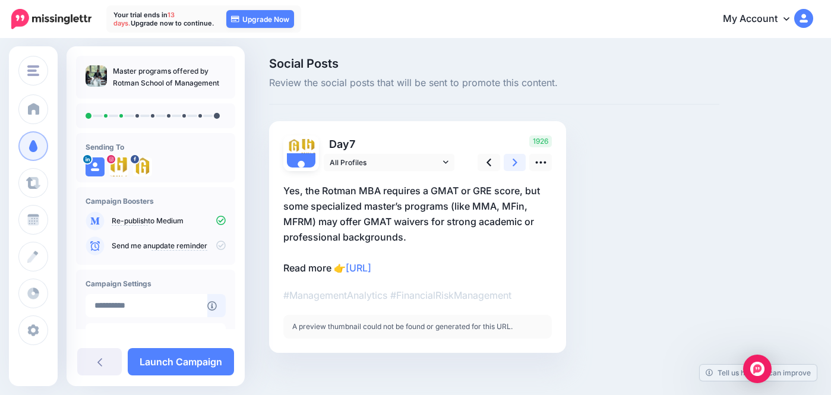
click at [508, 166] on link at bounding box center [515, 162] width 23 height 17
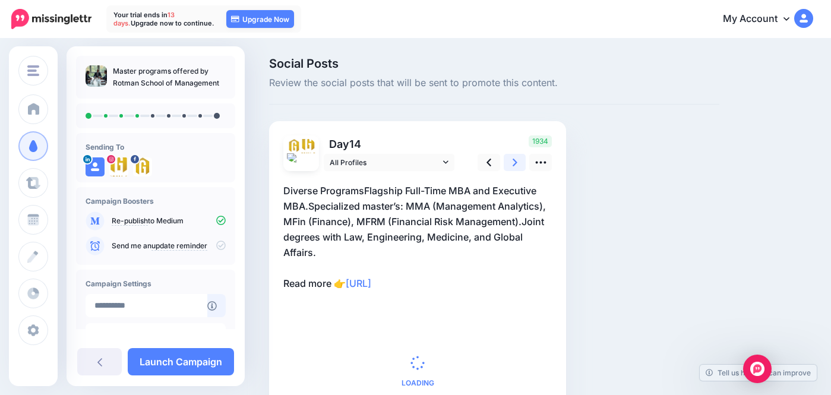
click at [508, 166] on link at bounding box center [515, 162] width 23 height 17
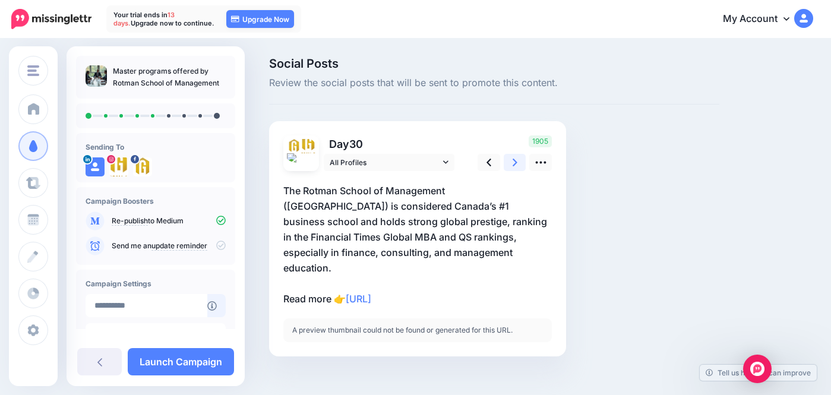
click at [508, 166] on link at bounding box center [515, 162] width 23 height 17
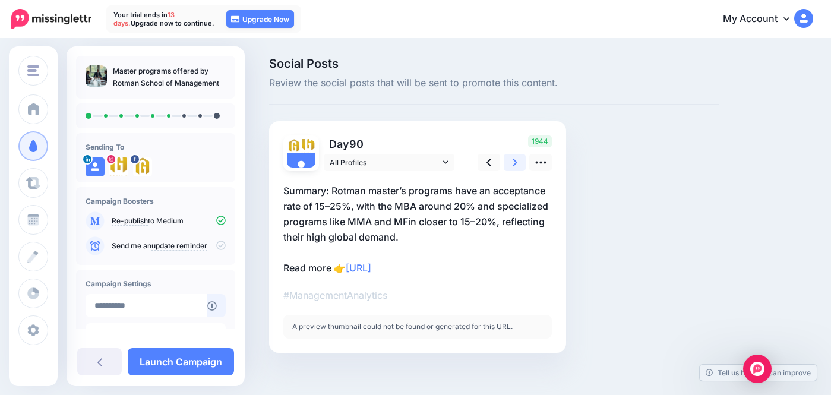
click at [508, 166] on link at bounding box center [515, 162] width 23 height 17
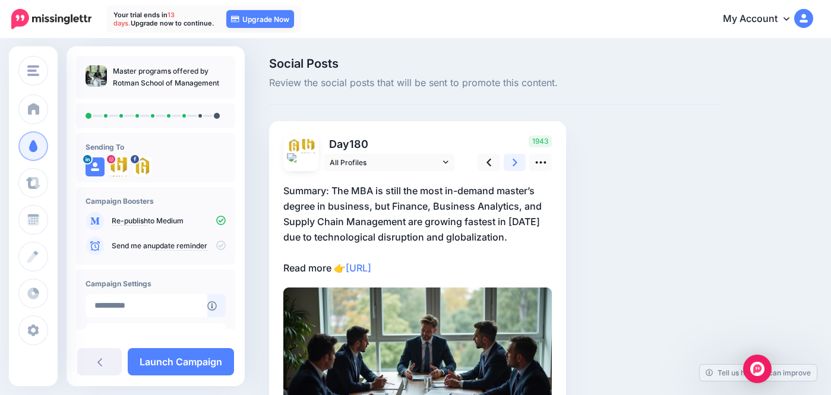
click at [508, 166] on link at bounding box center [515, 162] width 23 height 17
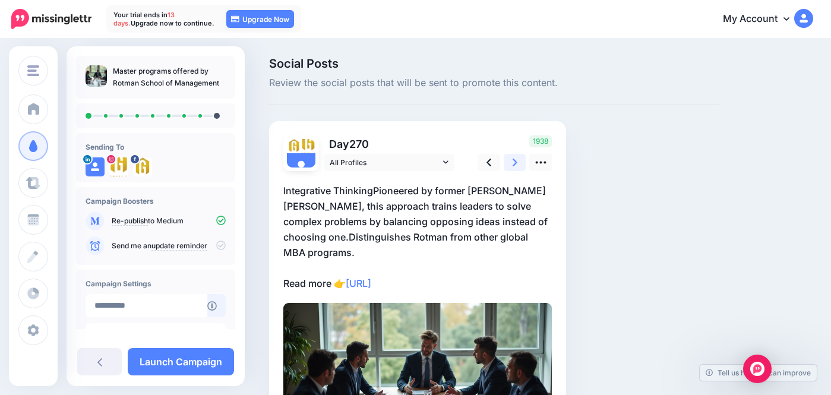
click at [508, 166] on link at bounding box center [515, 162] width 23 height 17
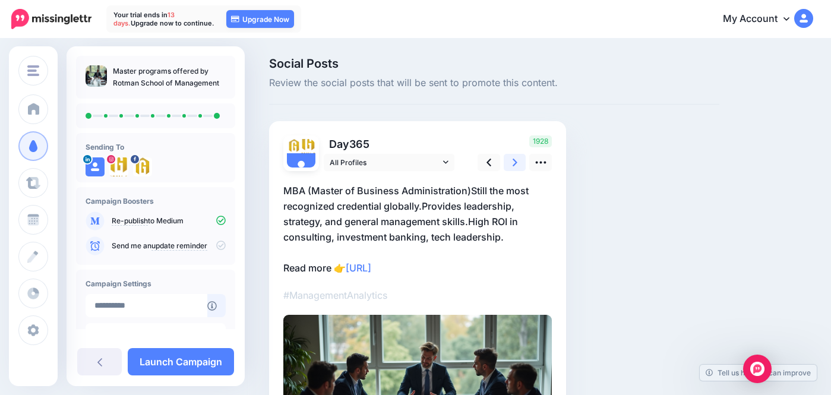
click at [508, 166] on link at bounding box center [515, 162] width 23 height 17
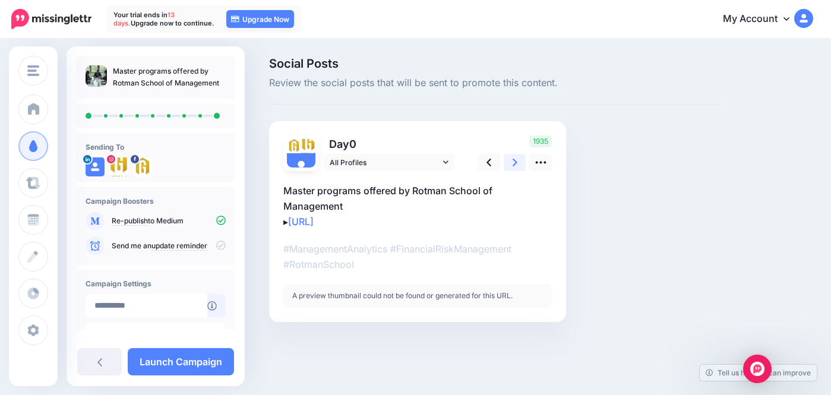
click at [515, 165] on icon at bounding box center [515, 162] width 5 height 12
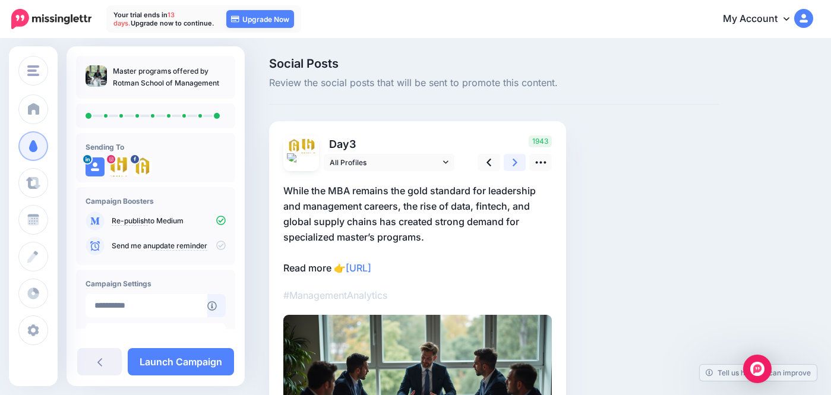
click at [515, 165] on icon at bounding box center [515, 162] width 5 height 12
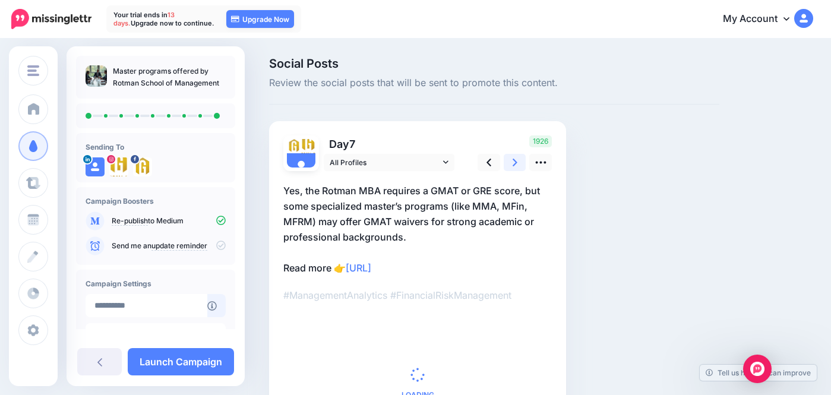
click at [515, 165] on icon at bounding box center [515, 162] width 5 height 12
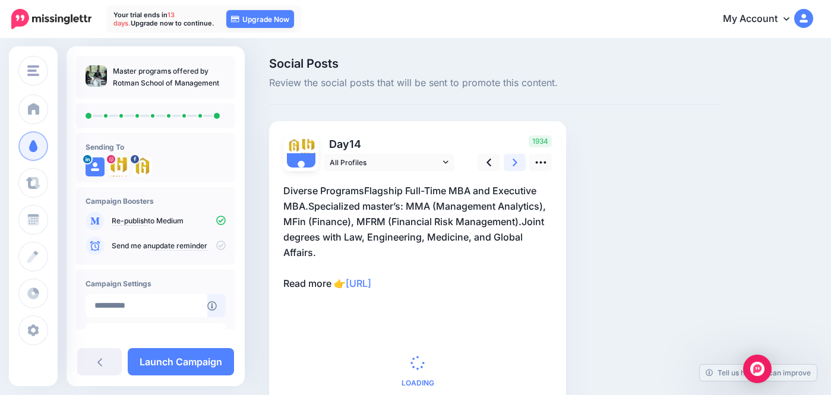
click at [515, 165] on icon at bounding box center [515, 162] width 5 height 12
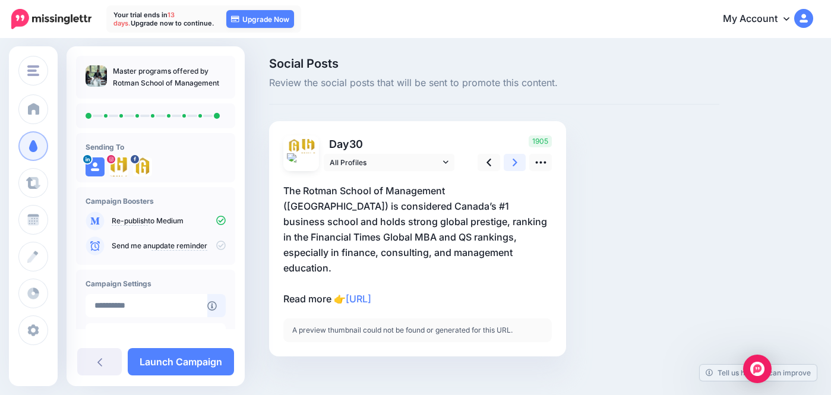
click at [515, 165] on icon at bounding box center [515, 162] width 5 height 12
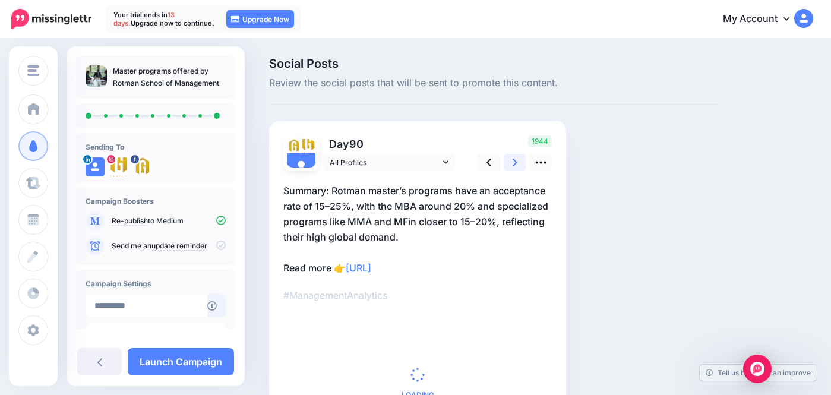
click at [515, 165] on icon at bounding box center [515, 162] width 5 height 12
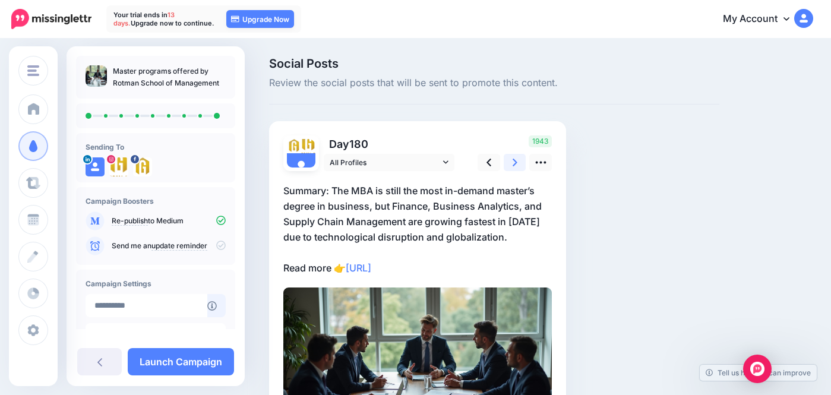
click at [515, 165] on icon at bounding box center [515, 162] width 5 height 12
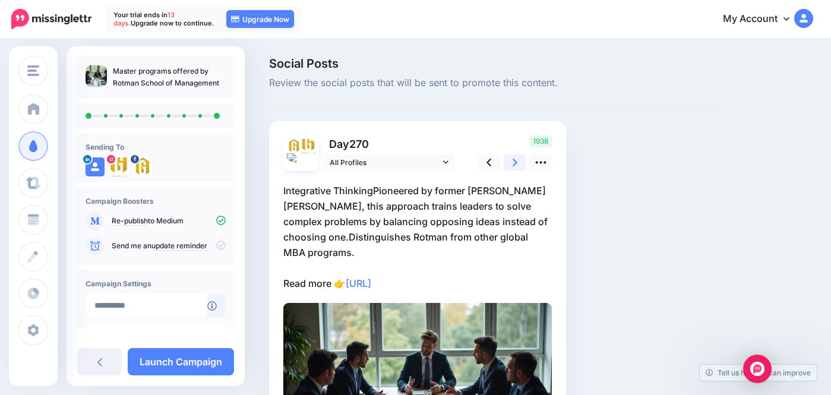
click at [515, 165] on icon at bounding box center [515, 162] width 5 height 12
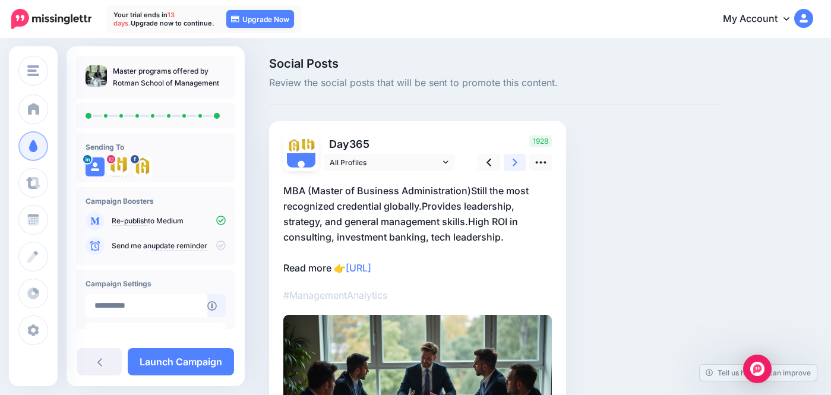
click at [515, 165] on icon at bounding box center [515, 162] width 5 height 12
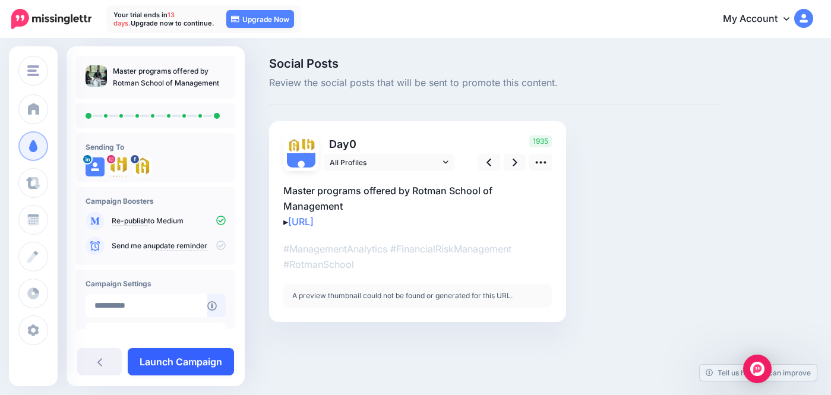
click at [203, 371] on link "Launch Campaign" at bounding box center [181, 361] width 106 height 27
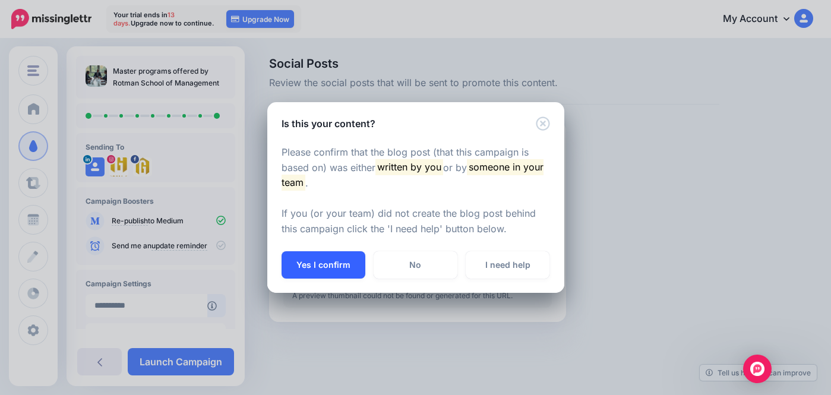
click at [318, 267] on button "Yes I confirm" at bounding box center [324, 264] width 84 height 27
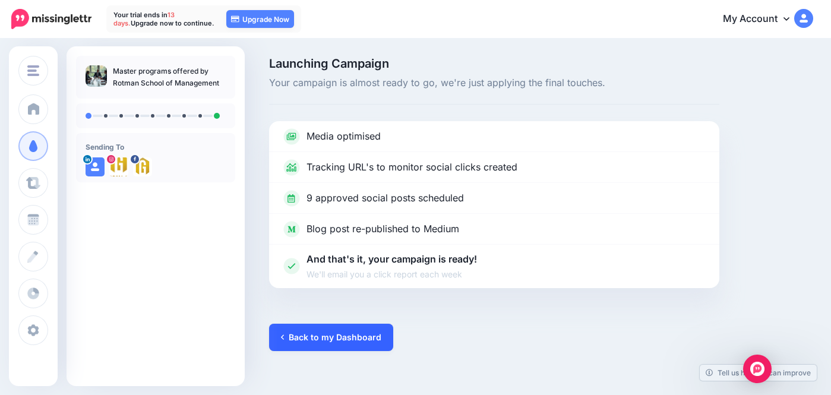
click at [317, 343] on link "Back to my Dashboard" at bounding box center [331, 337] width 124 height 27
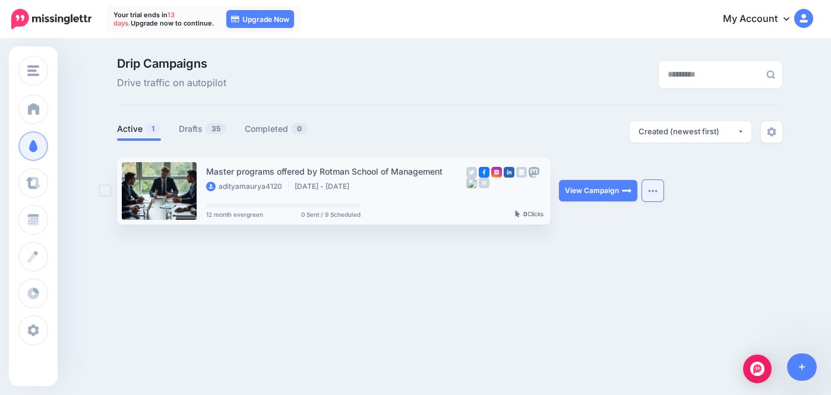
click at [653, 185] on button "button" at bounding box center [652, 190] width 21 height 21
click at [440, 109] on div "Drip Campaigns Drive traffic on autopilot Active 1 35" at bounding box center [449, 141] width 683 height 167
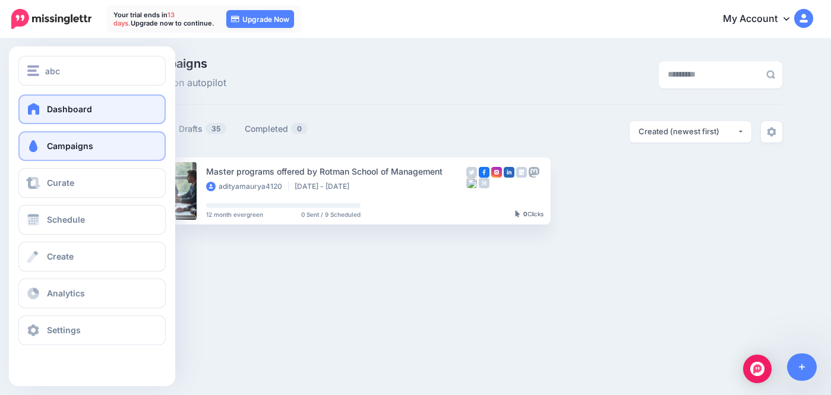
click at [39, 102] on link "Dashboard" at bounding box center [91, 109] width 147 height 30
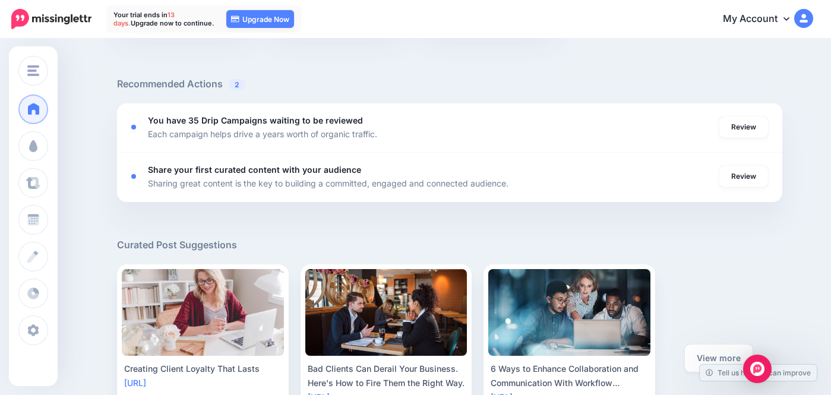
scroll to position [402, 0]
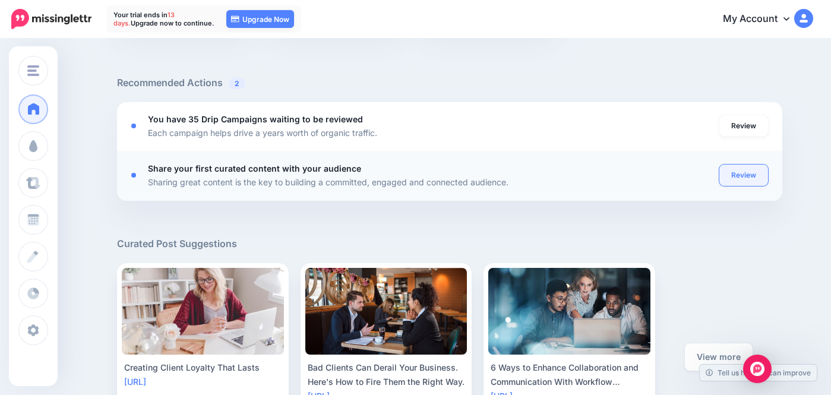
click at [736, 176] on link "Review" at bounding box center [744, 175] width 49 height 21
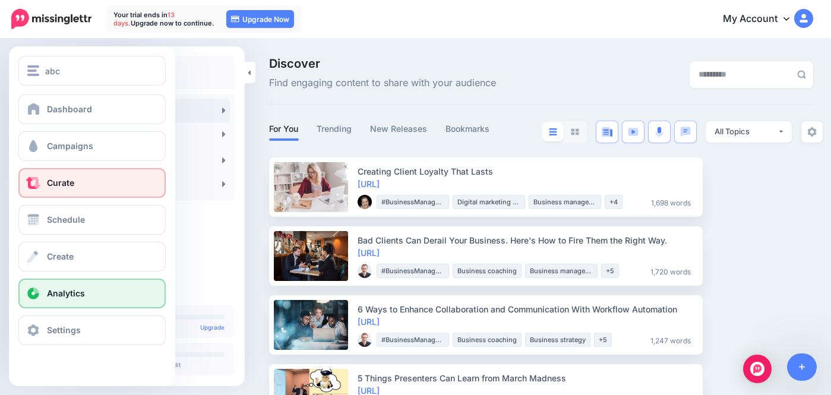
click at [62, 296] on span "Analytics" at bounding box center [66, 293] width 38 height 10
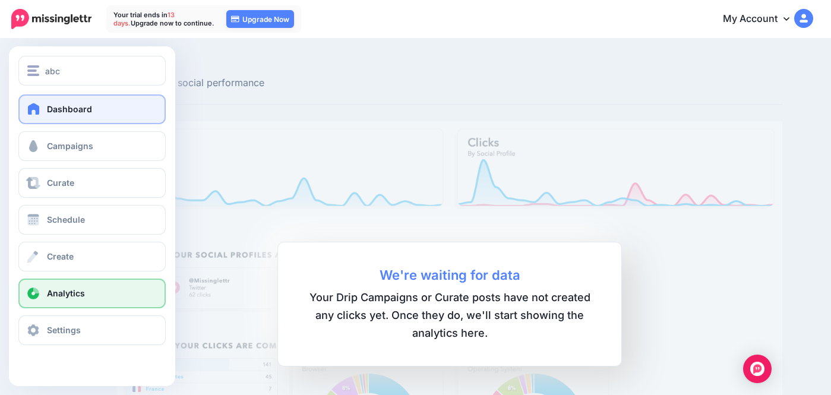
click at [42, 102] on link "Dashboard" at bounding box center [91, 109] width 147 height 30
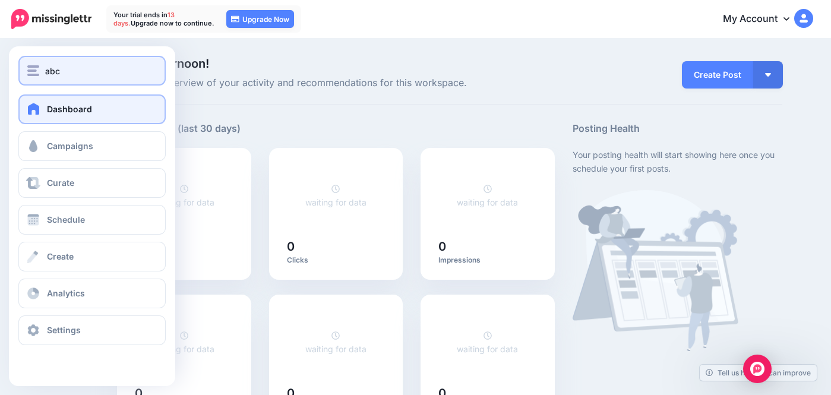
click at [45, 67] on div "abc" at bounding box center [92, 71] width 130 height 14
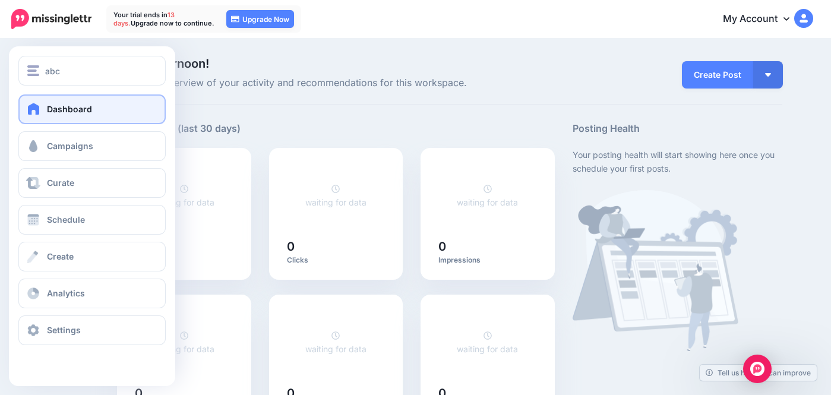
click at [43, 115] on link "Dashboard" at bounding box center [91, 109] width 147 height 30
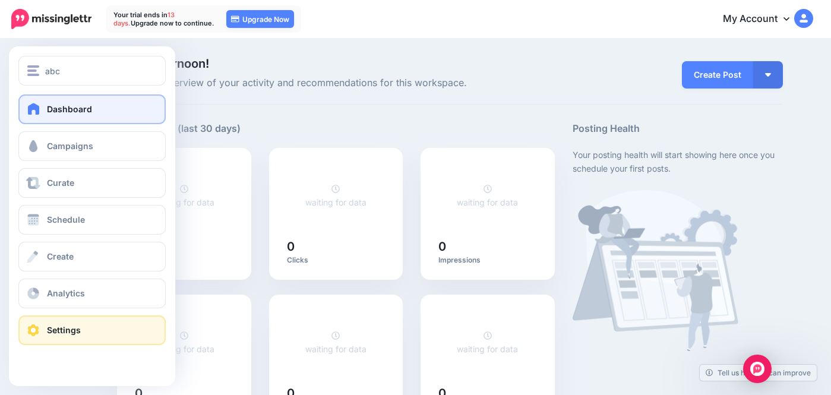
click at [66, 323] on link "Settings" at bounding box center [91, 331] width 147 height 30
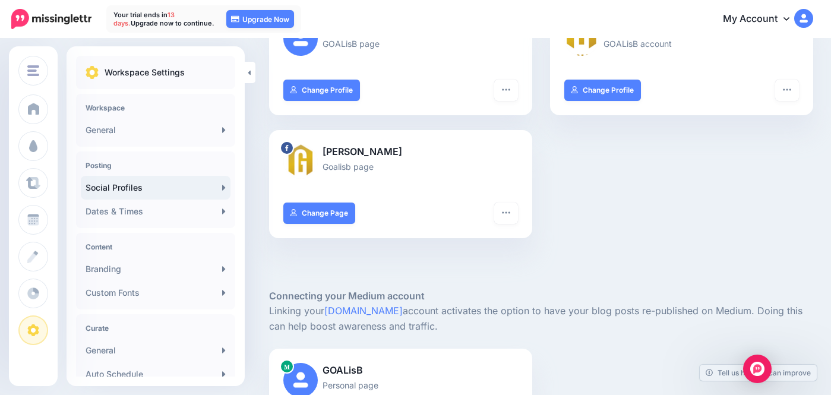
scroll to position [448, 0]
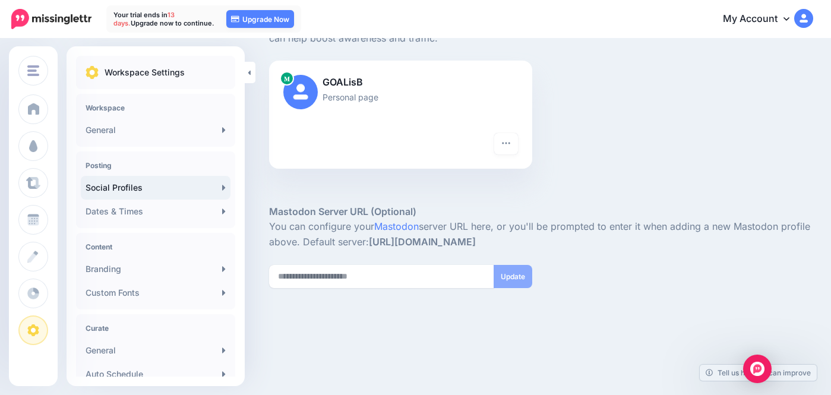
click at [344, 86] on p "GOALisB" at bounding box center [400, 82] width 235 height 15
click at [506, 137] on button "button" at bounding box center [506, 143] width 24 height 21
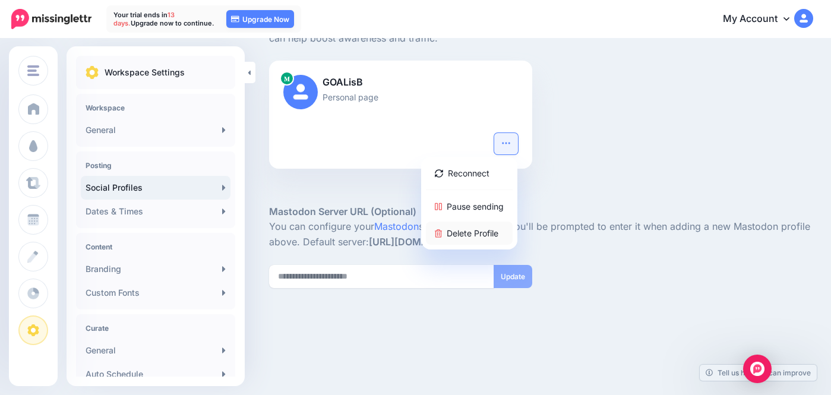
click at [465, 232] on link "Delete Profile" at bounding box center [469, 233] width 87 height 23
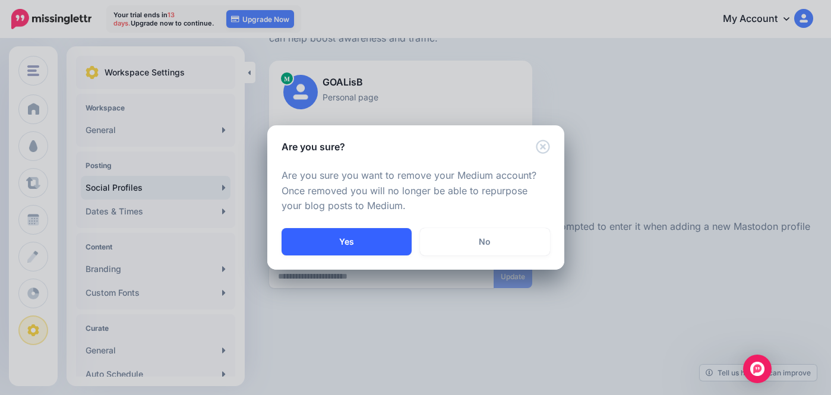
click at [379, 235] on button "Yes" at bounding box center [347, 241] width 130 height 27
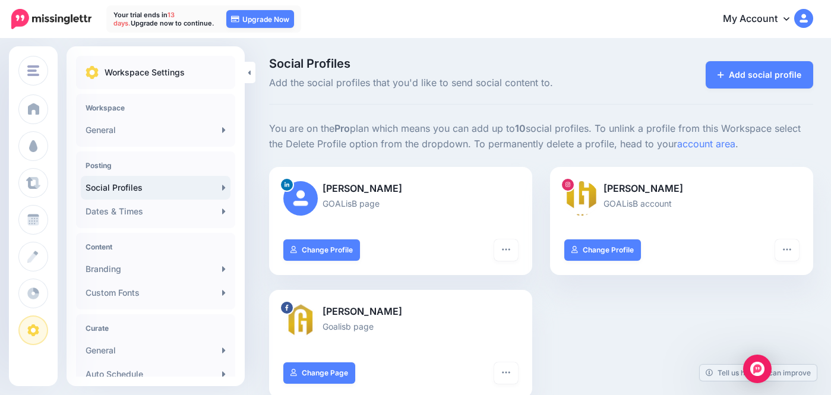
scroll to position [393, 0]
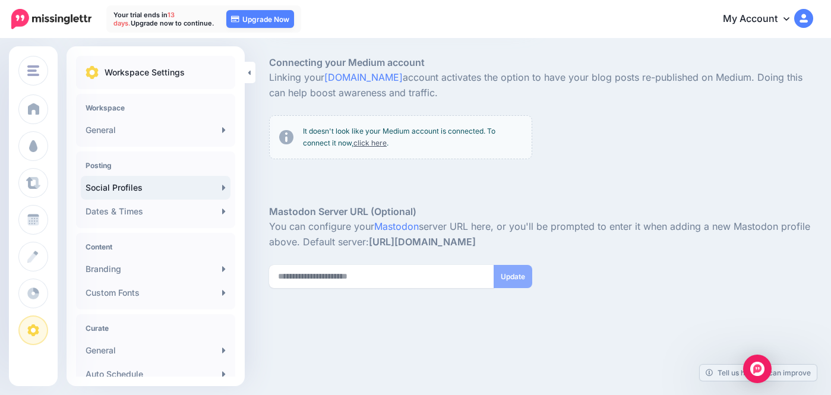
click at [363, 143] on link "click here" at bounding box center [370, 142] width 33 height 9
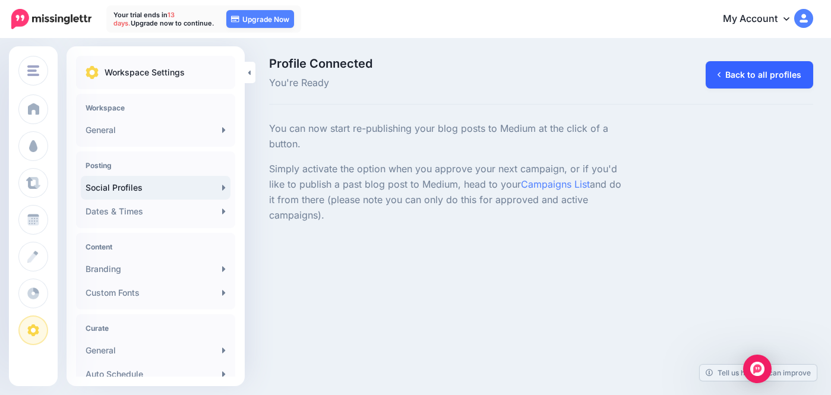
click at [737, 80] on link "Back to all profiles" at bounding box center [760, 74] width 108 height 27
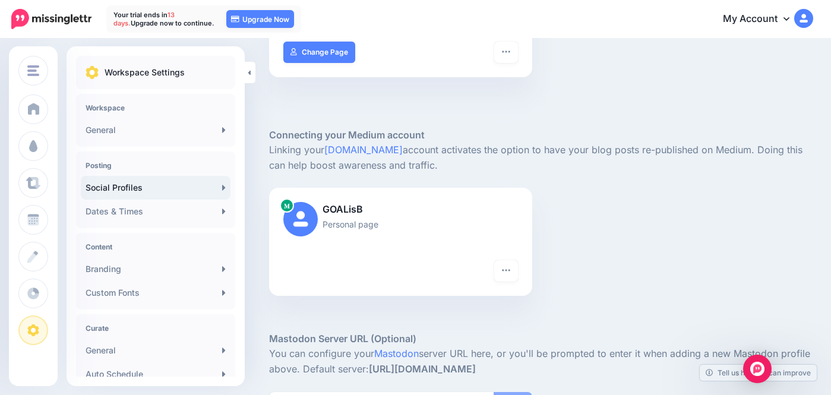
scroll to position [448, 0]
